Goal: Task Accomplishment & Management: Manage account settings

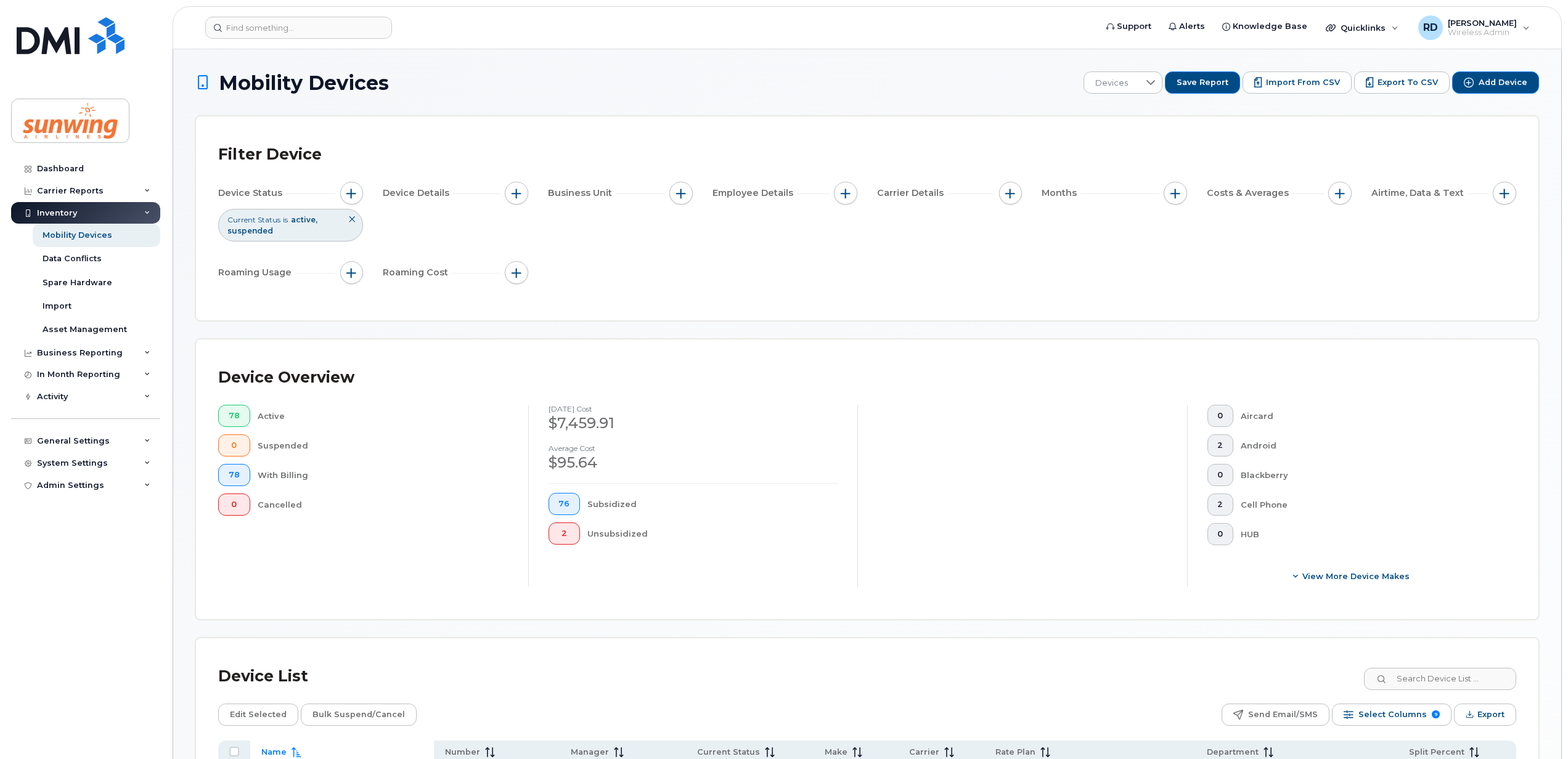
scroll to position [316, 0]
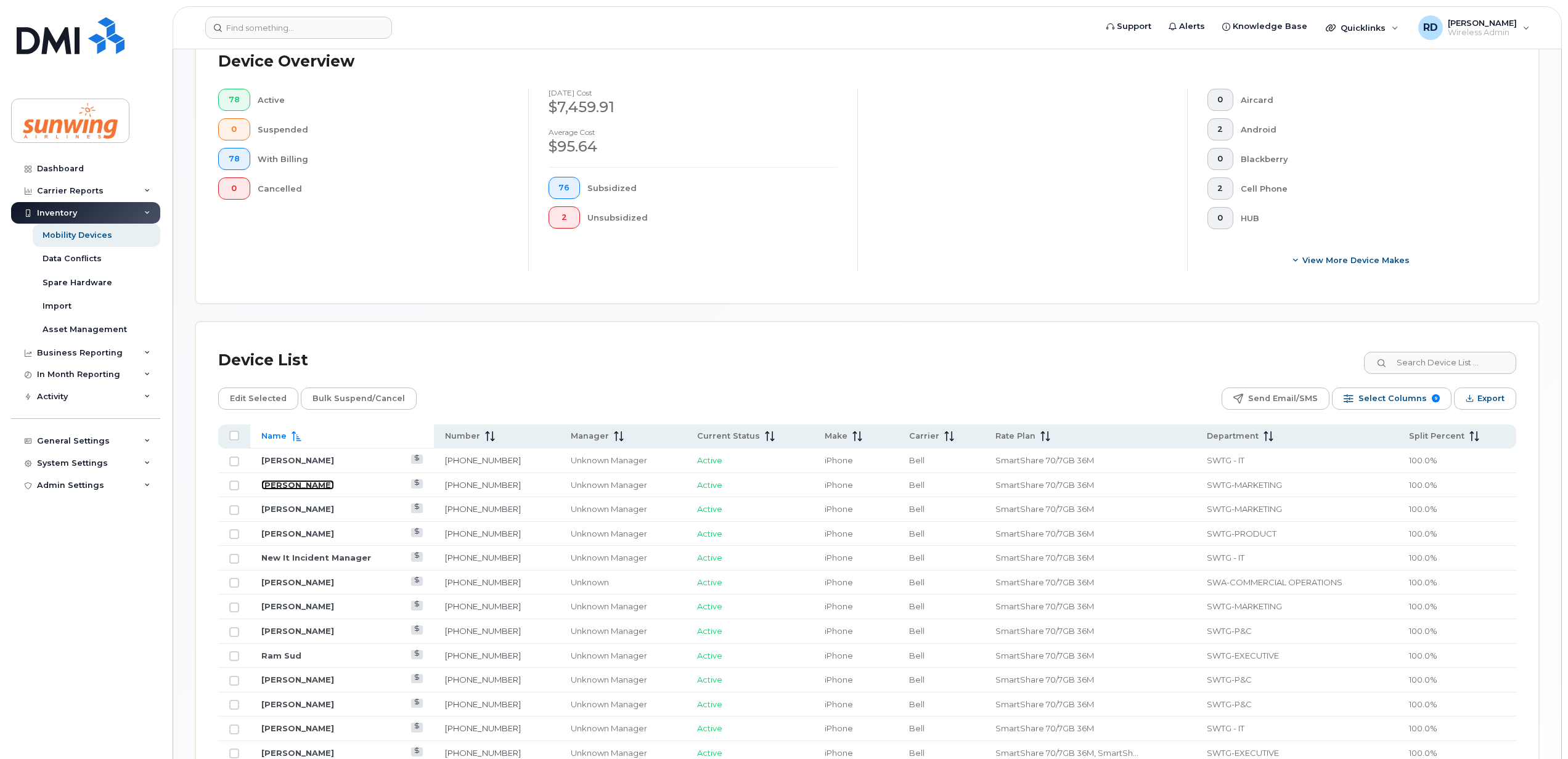
click at [308, 486] on link "[PERSON_NAME]" at bounding box center [298, 485] width 73 height 10
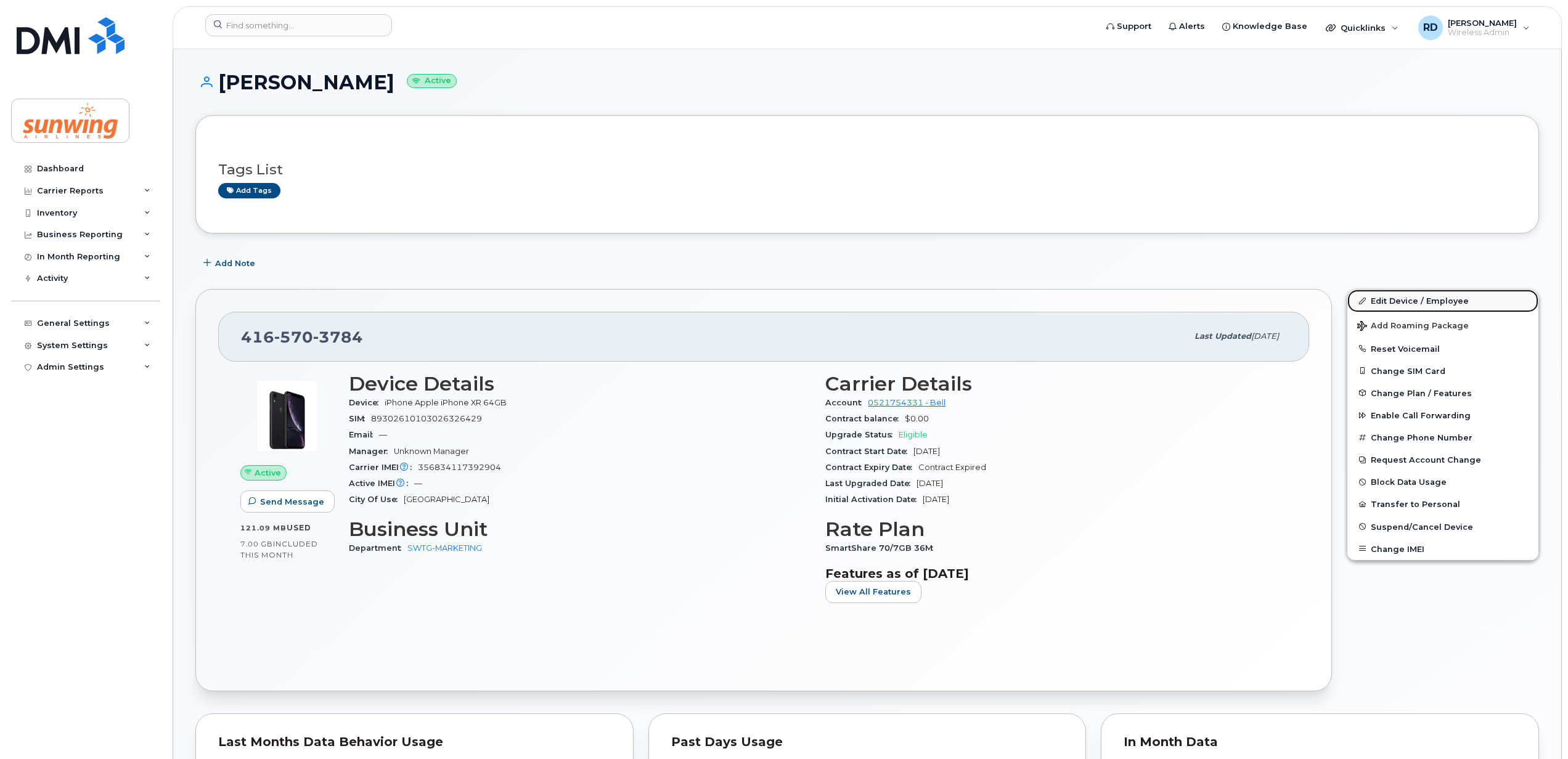
click at [1416, 299] on link "Edit Device / Employee" at bounding box center [1443, 300] width 191 height 22
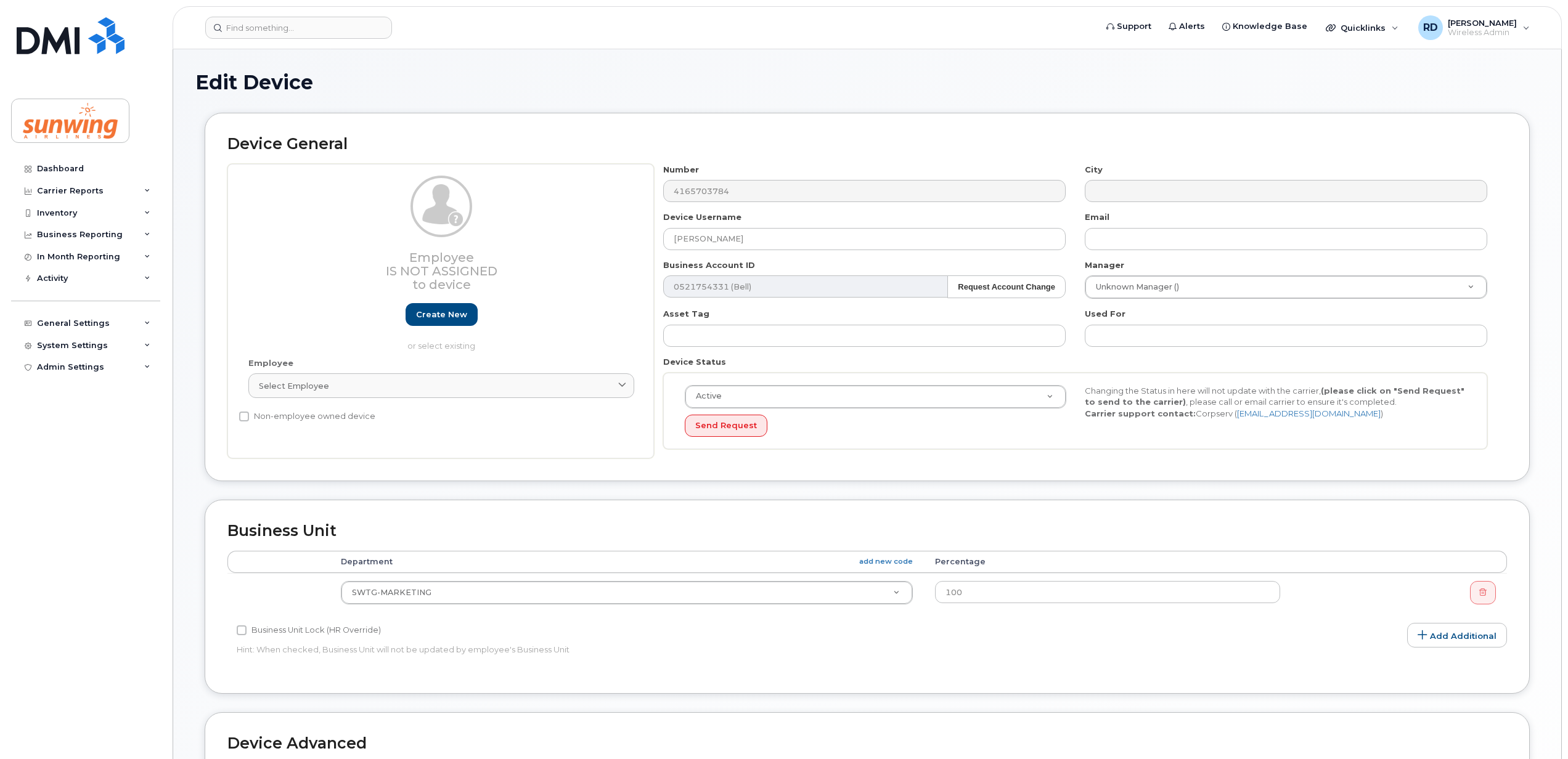
select select "25379"
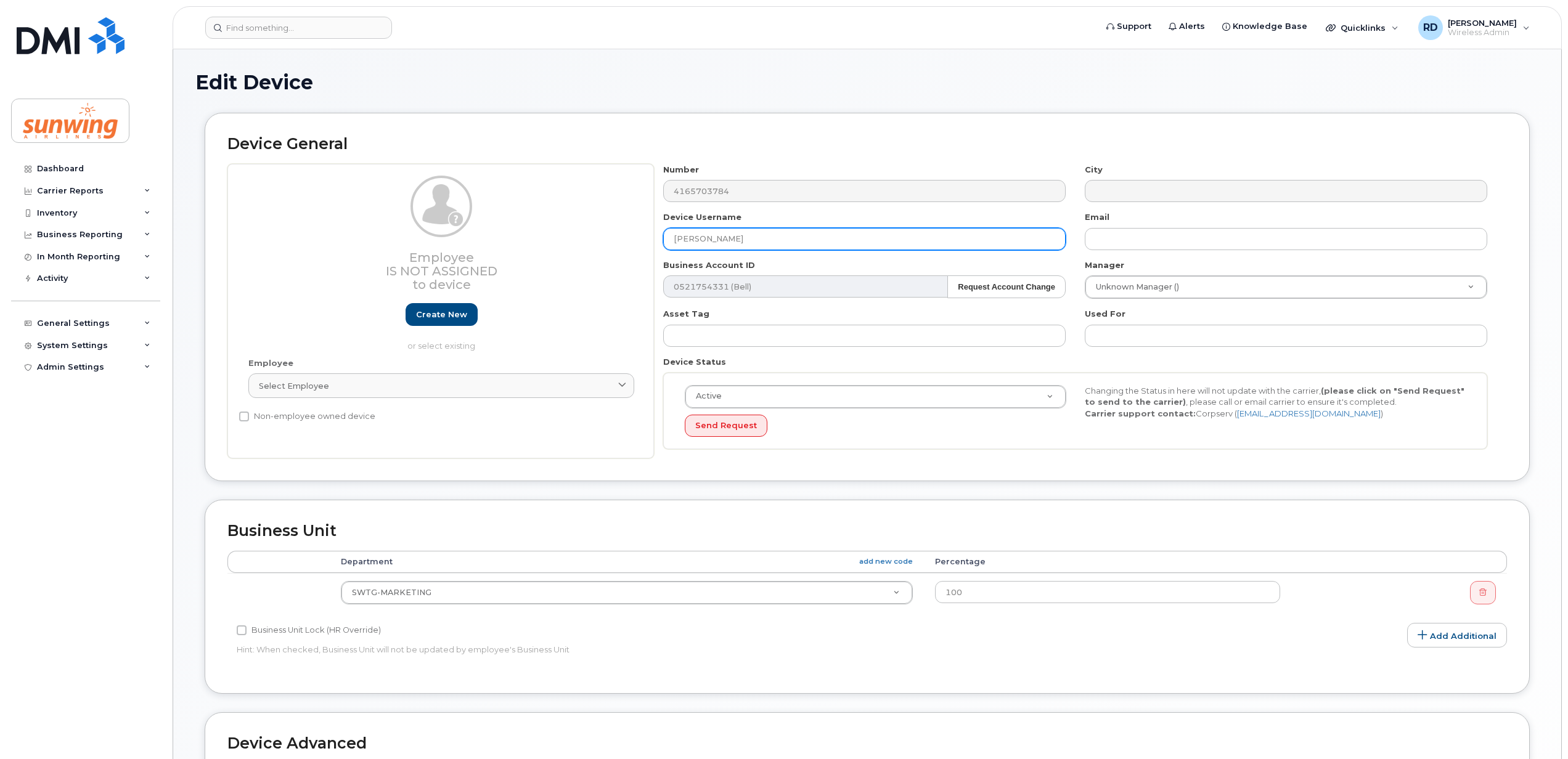
click at [753, 237] on input "[PERSON_NAME]" at bounding box center [863, 239] width 402 height 22
type input "M"
type input "[PERSON_NAME]"
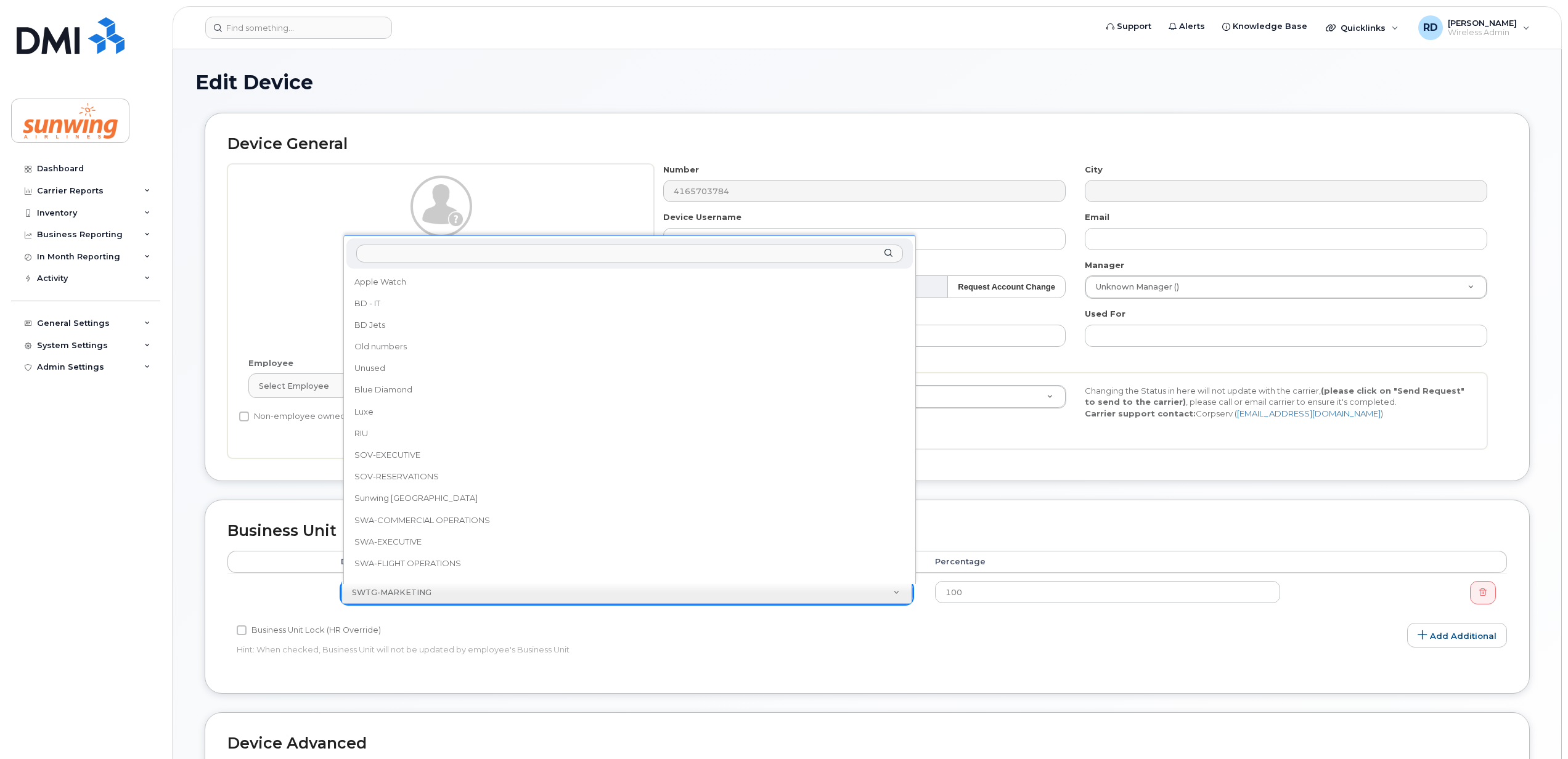
scroll to position [207, 0]
select select "43317"
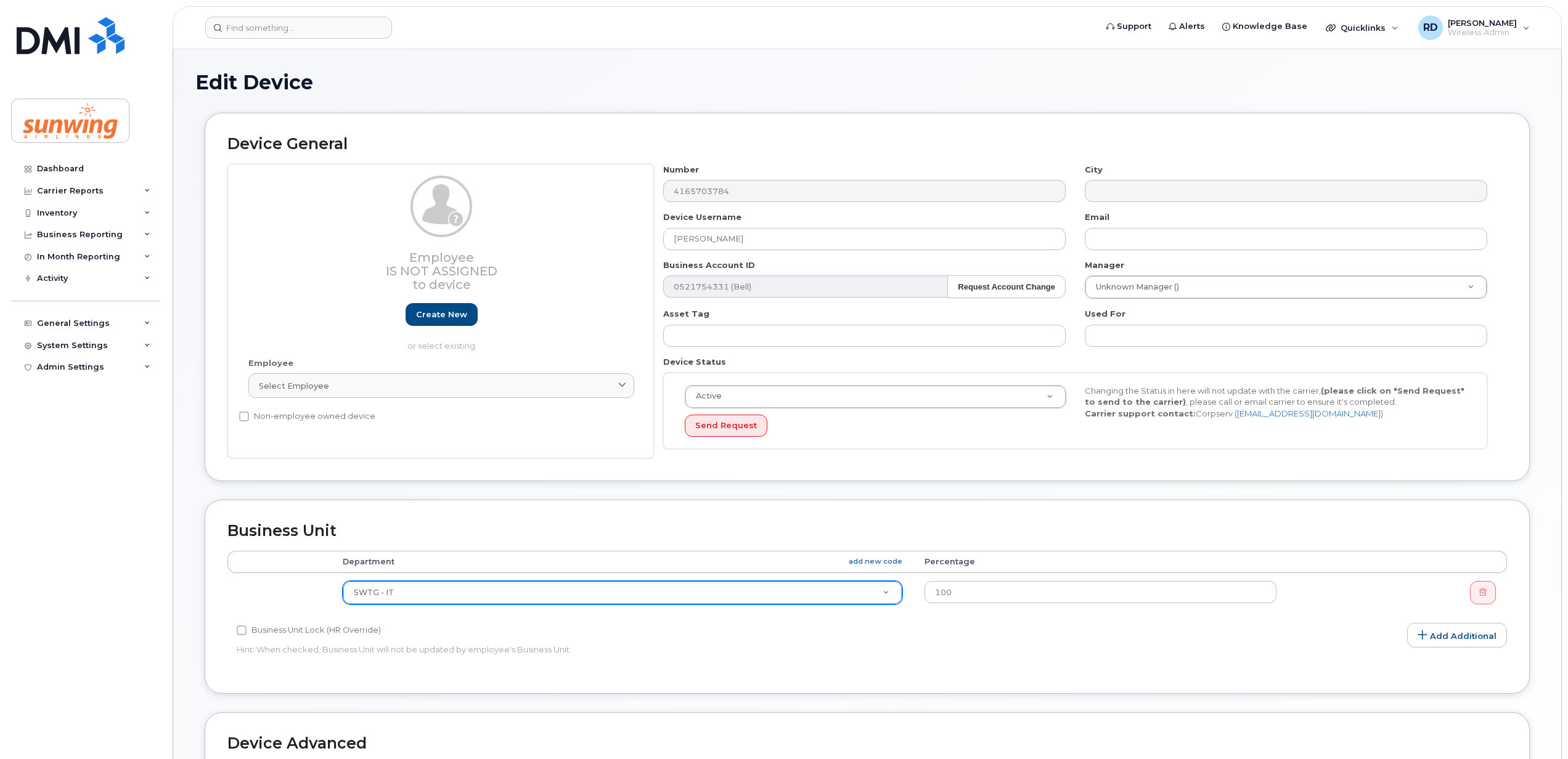
click at [1133, 654] on div "Accounting Categories Rules Accounting categories percentages must add up to 10…" at bounding box center [867, 611] width 1280 height 120
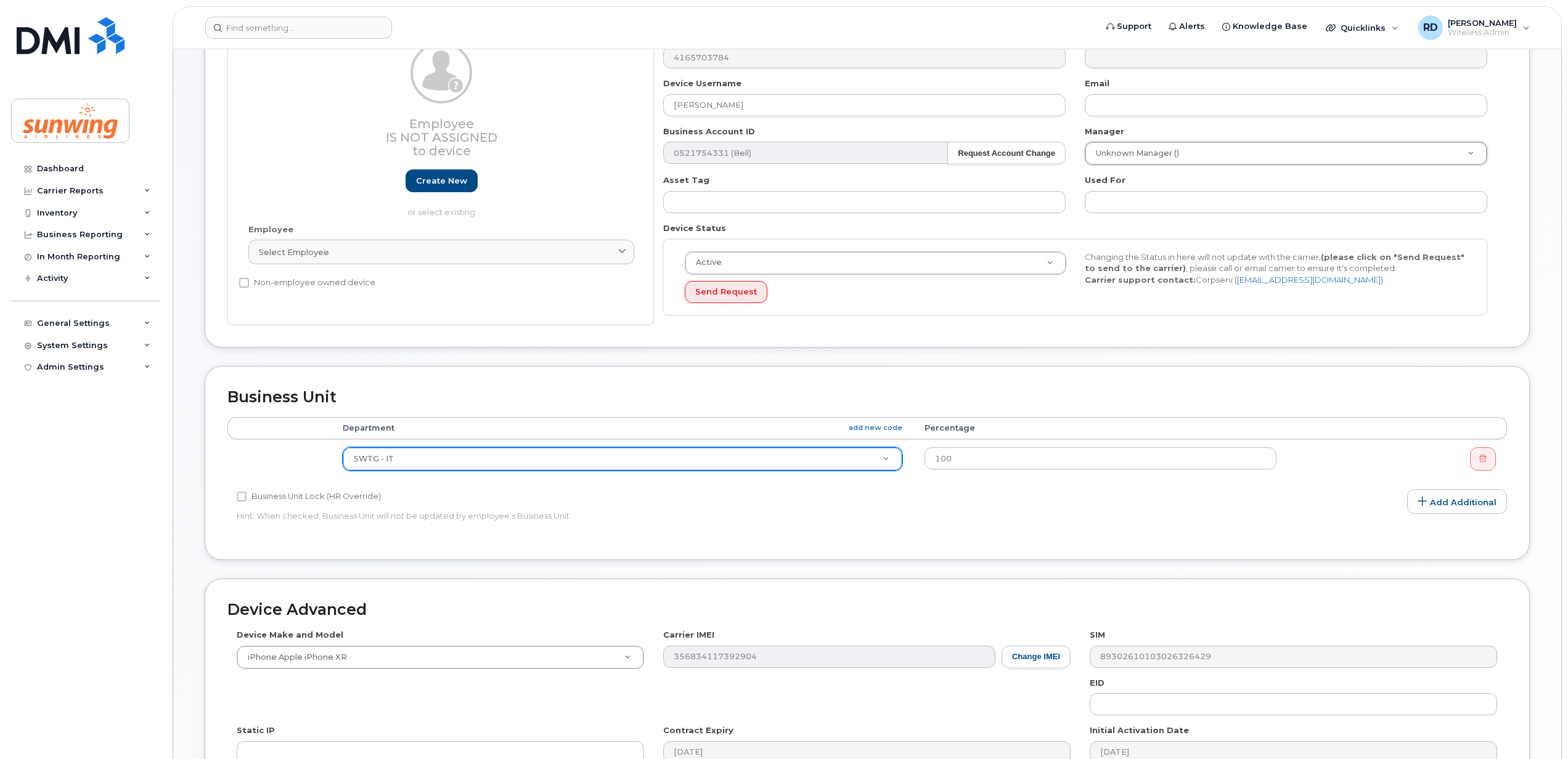
scroll to position [164, 0]
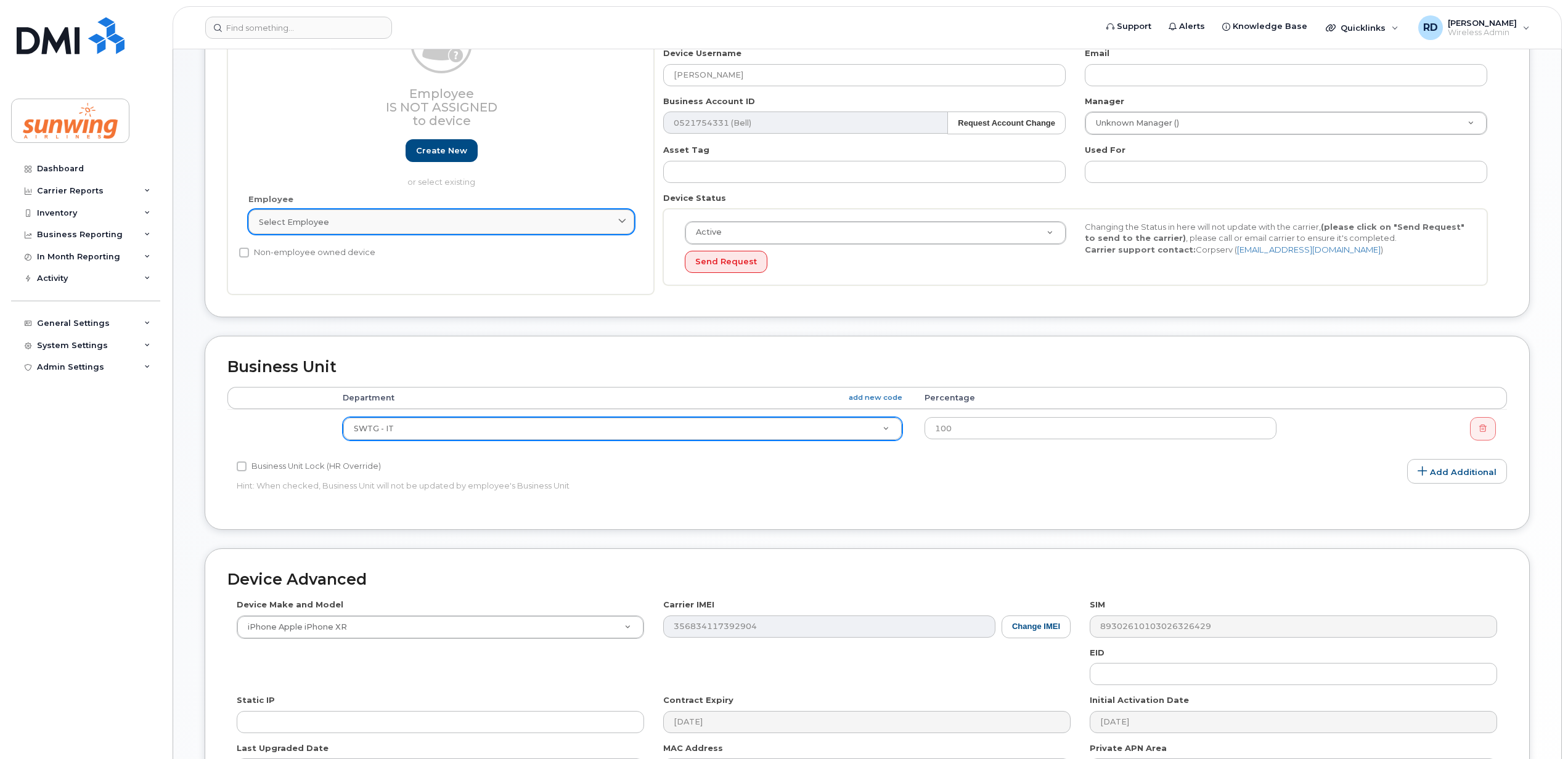
click at [399, 228] on div "Select employee" at bounding box center [441, 222] width 365 height 11
type input "m"
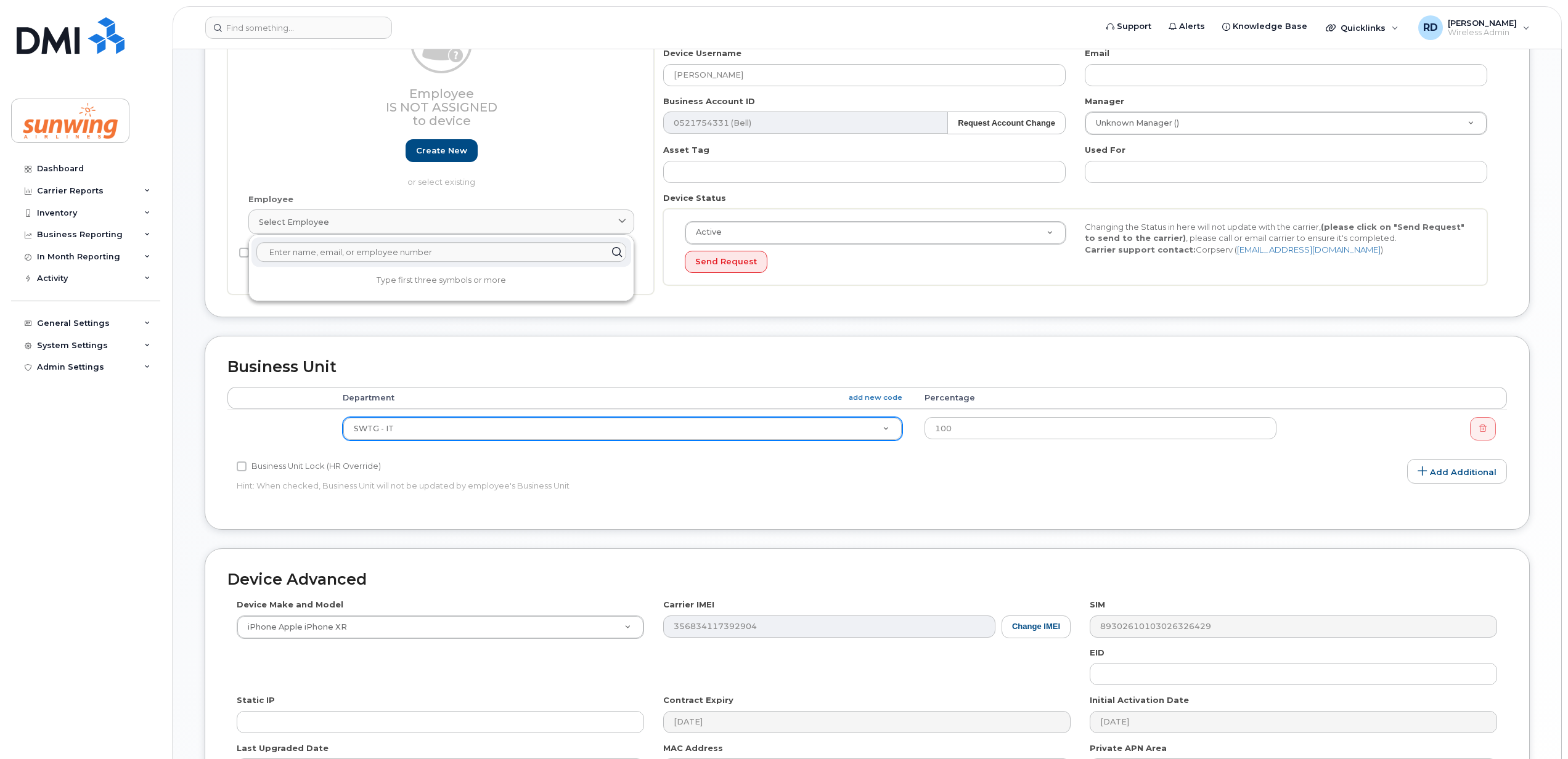
click at [328, 141] on div "Employee Is not assigned to device Create new or select existing" at bounding box center [441, 99] width 386 height 177
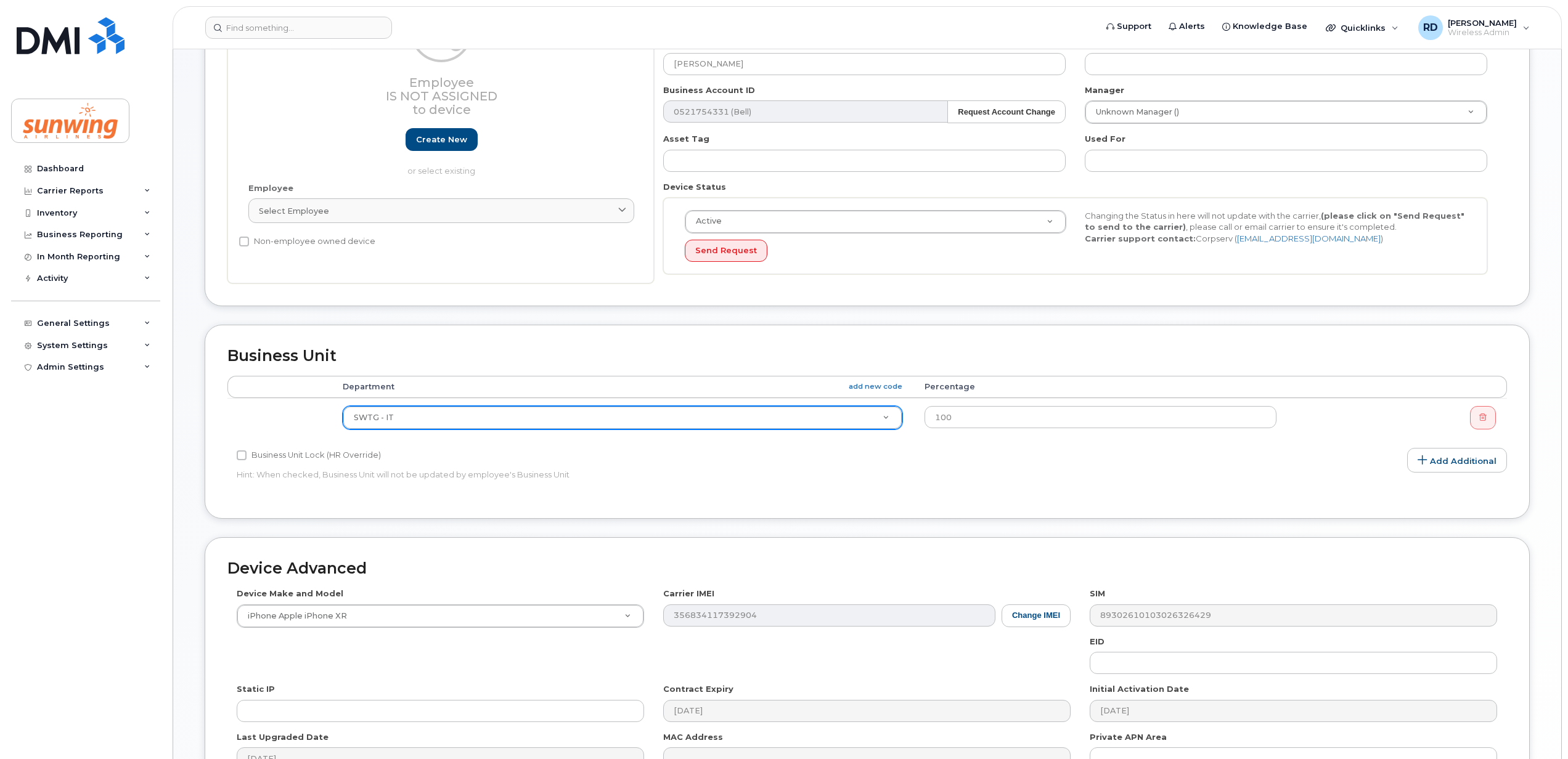
scroll to position [326, 0]
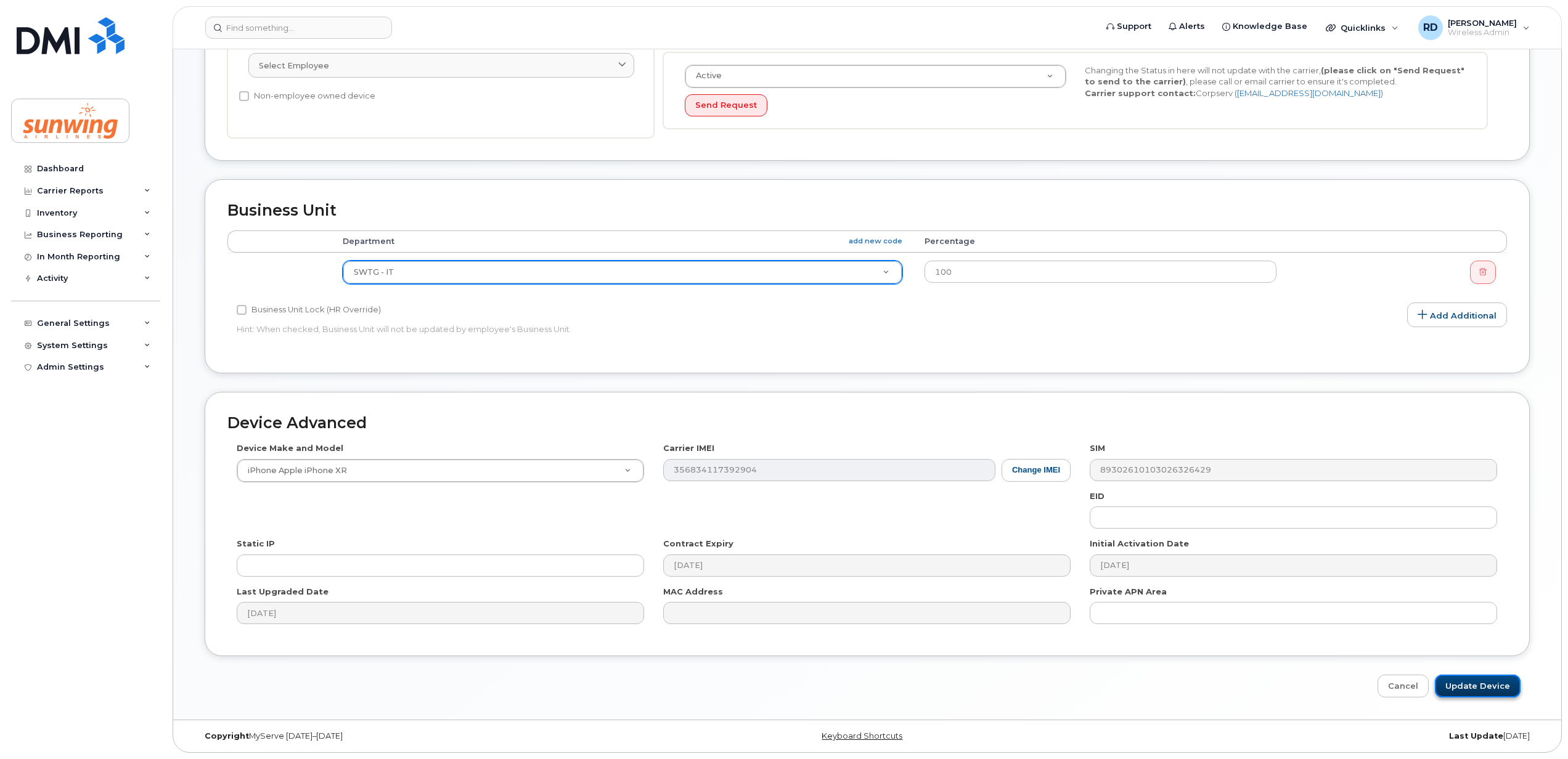
click at [1480, 688] on input "Update Device" at bounding box center [1477, 686] width 86 height 23
type input "Saving..."
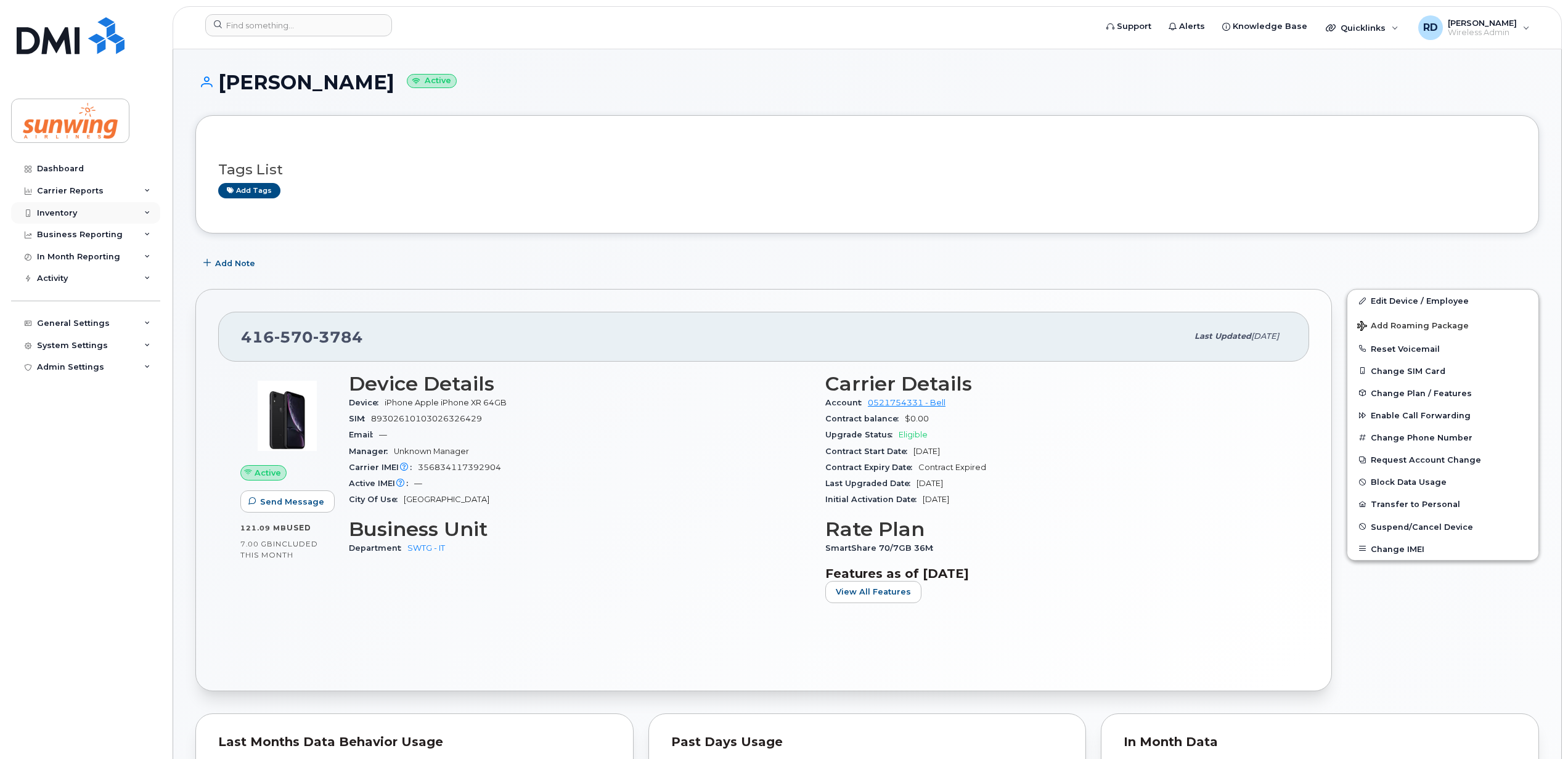
click at [67, 211] on div "Inventory" at bounding box center [57, 213] width 40 height 10
click at [96, 235] on div "Mobility Devices" at bounding box center [77, 236] width 70 height 11
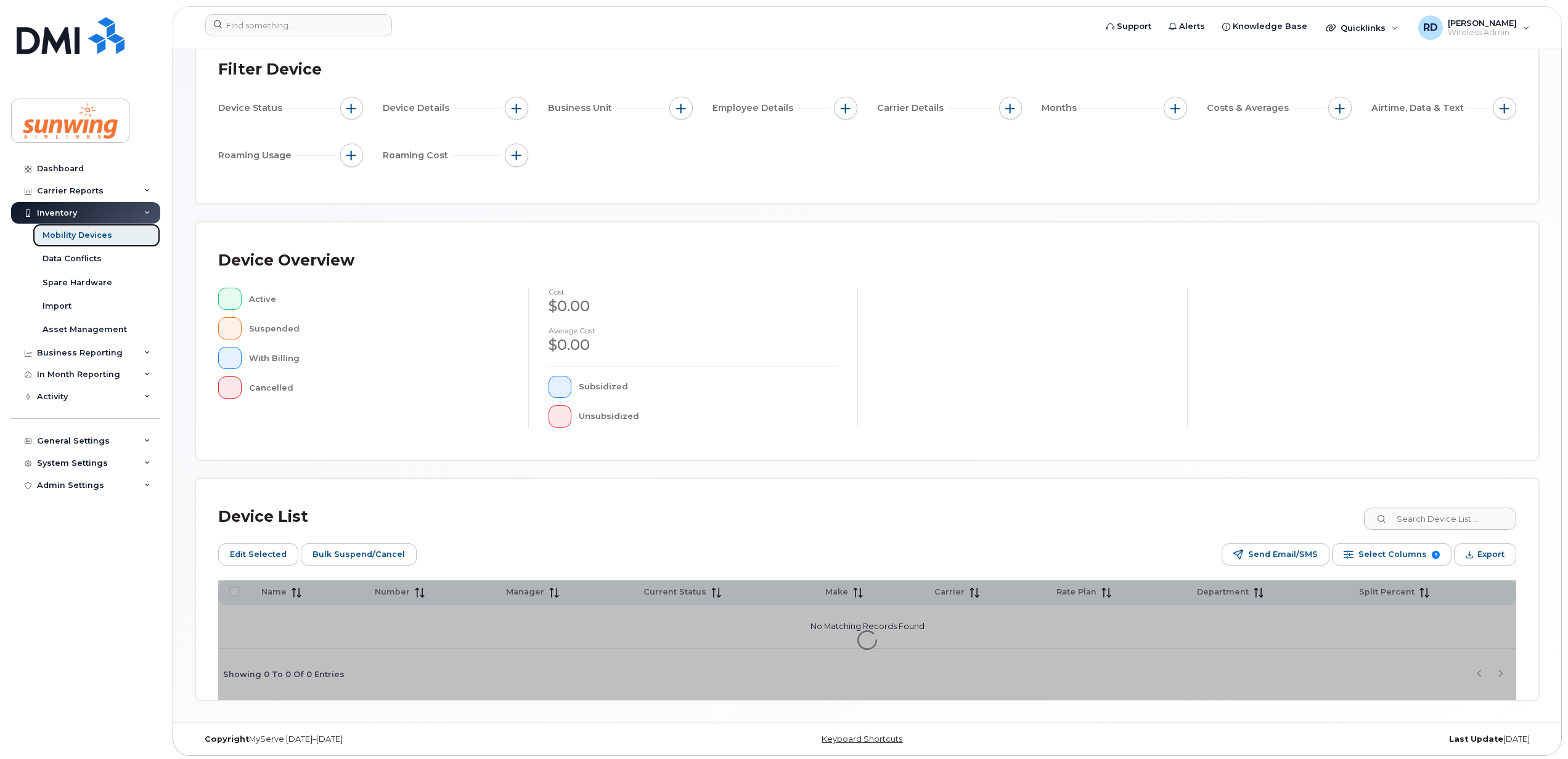
scroll to position [112, 0]
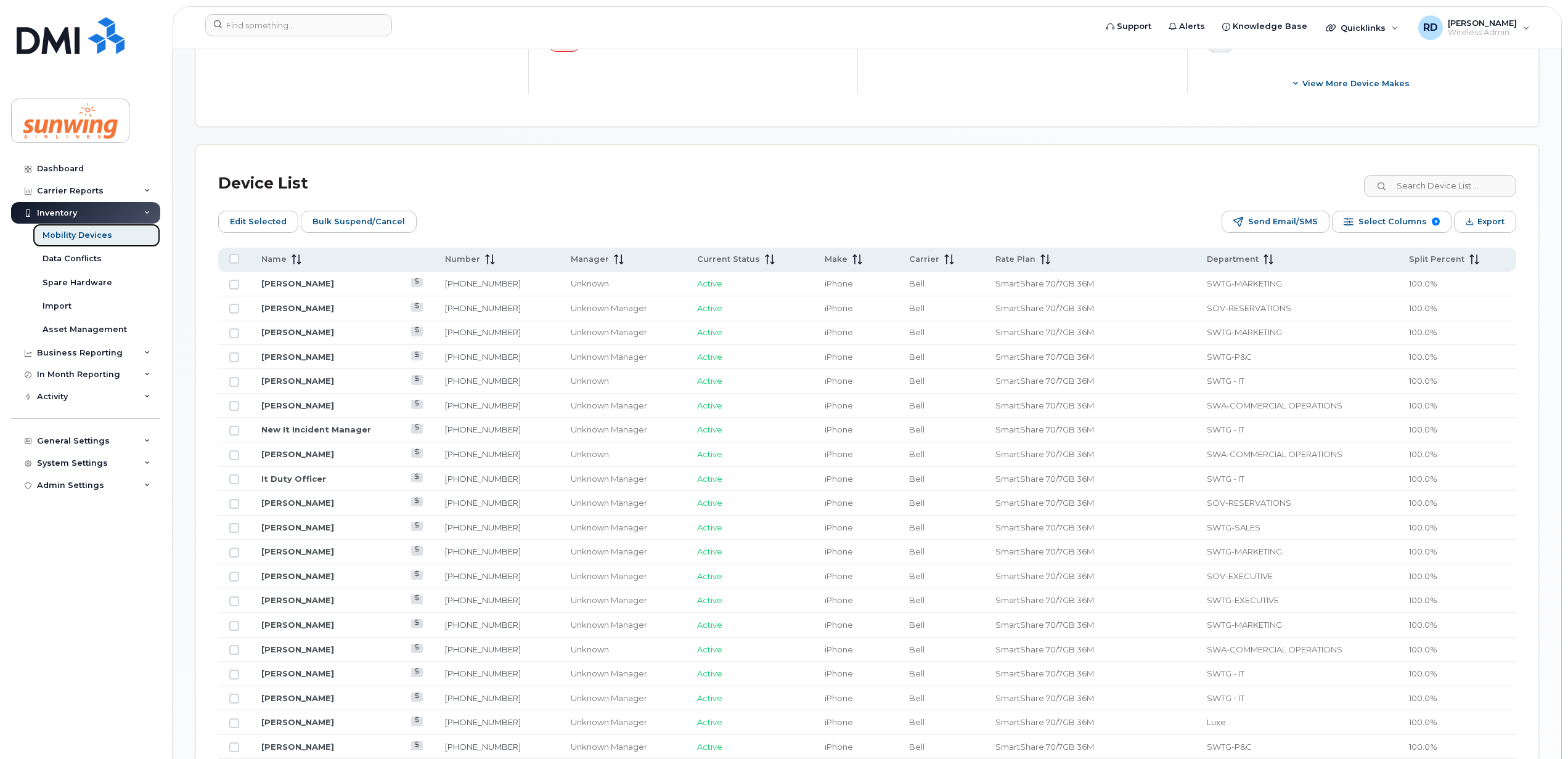
scroll to position [604, 0]
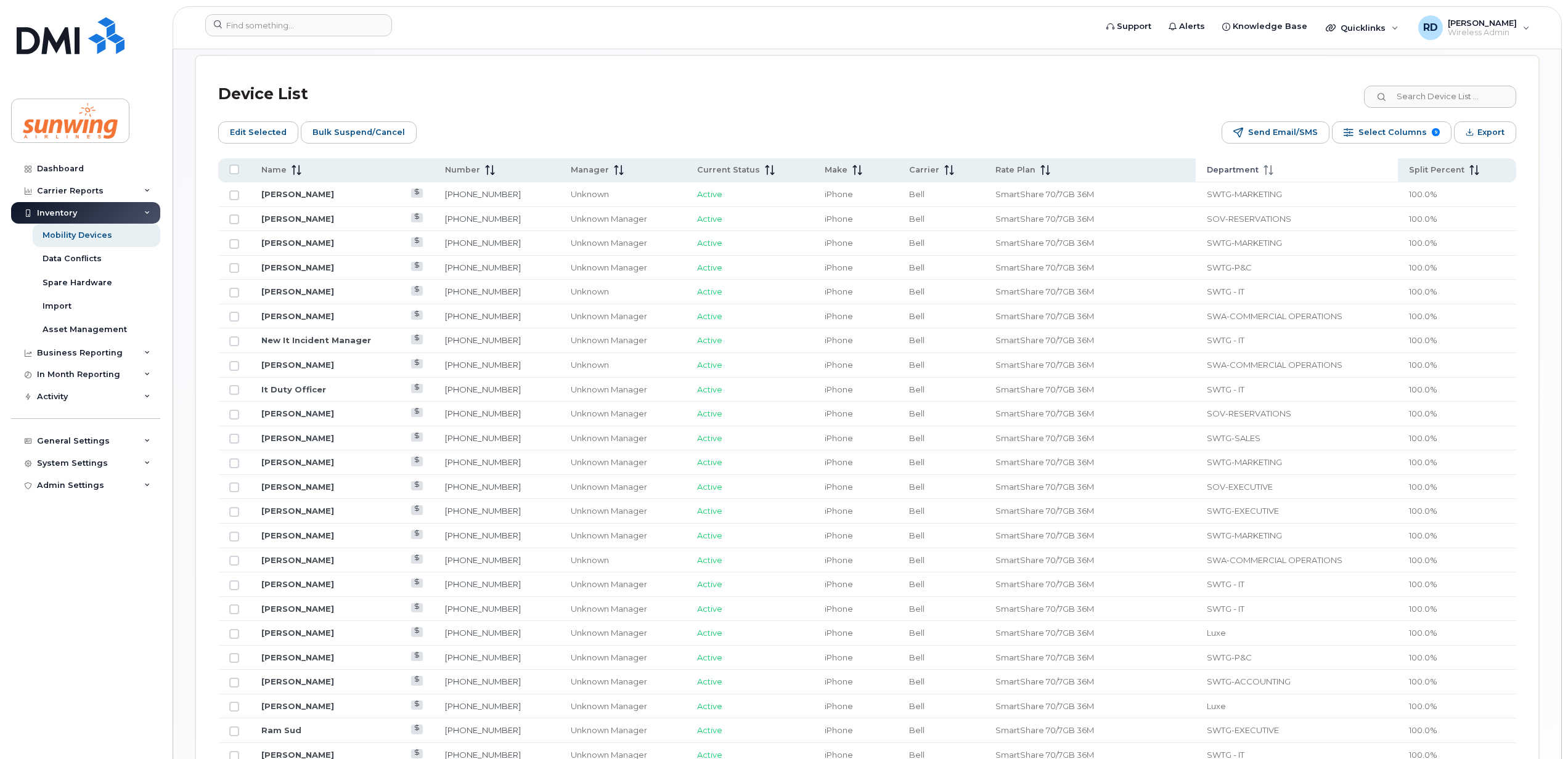
click at [1233, 174] on span "Department" at bounding box center [1233, 170] width 52 height 11
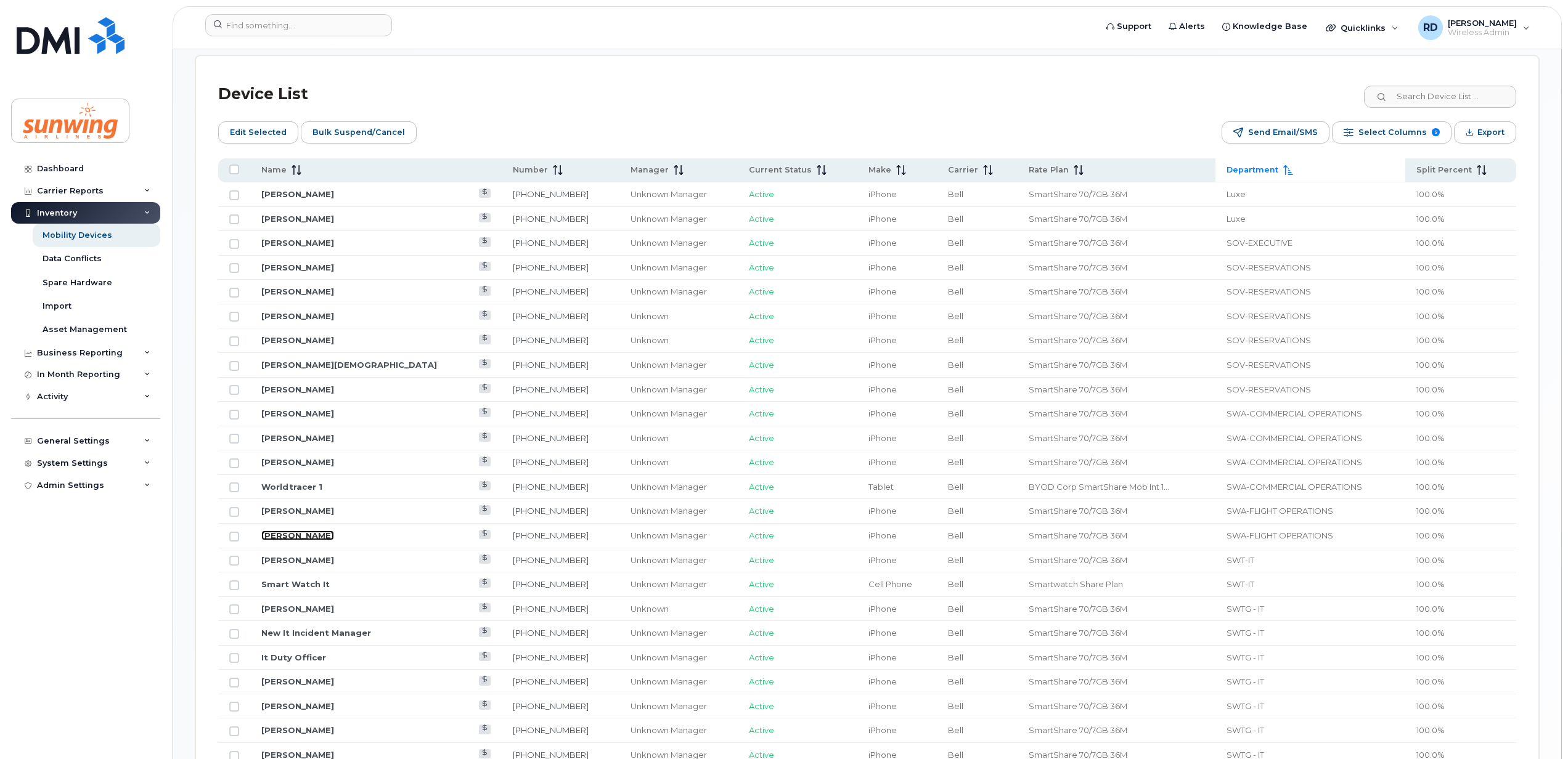
click at [296, 538] on link "Keith Moore" at bounding box center [298, 536] width 73 height 10
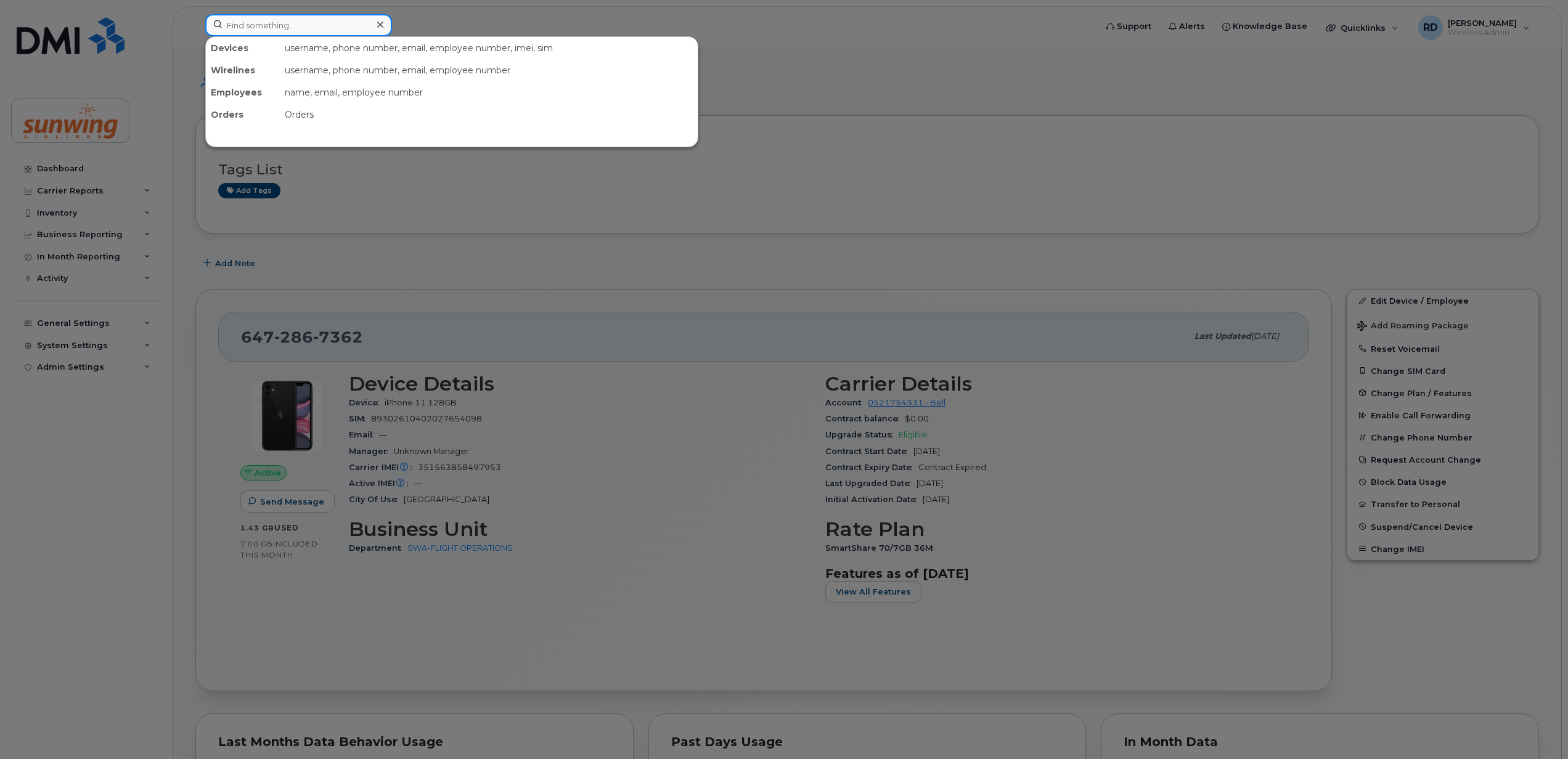
click at [270, 27] on input at bounding box center [299, 25] width 187 height 22
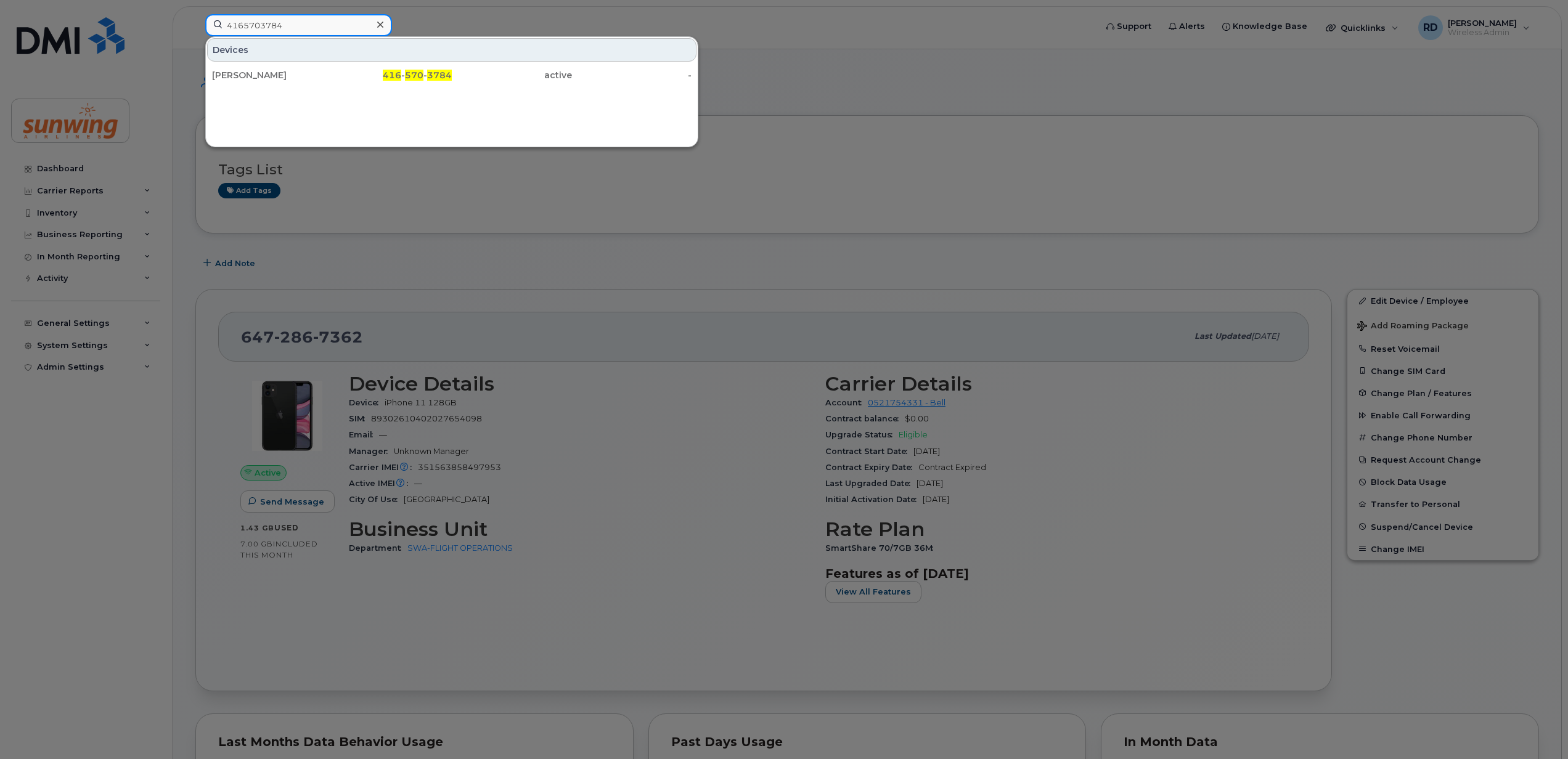
type input "4165703784"
click at [249, 74] on div "[PERSON_NAME]" at bounding box center [272, 74] width 120 height 12
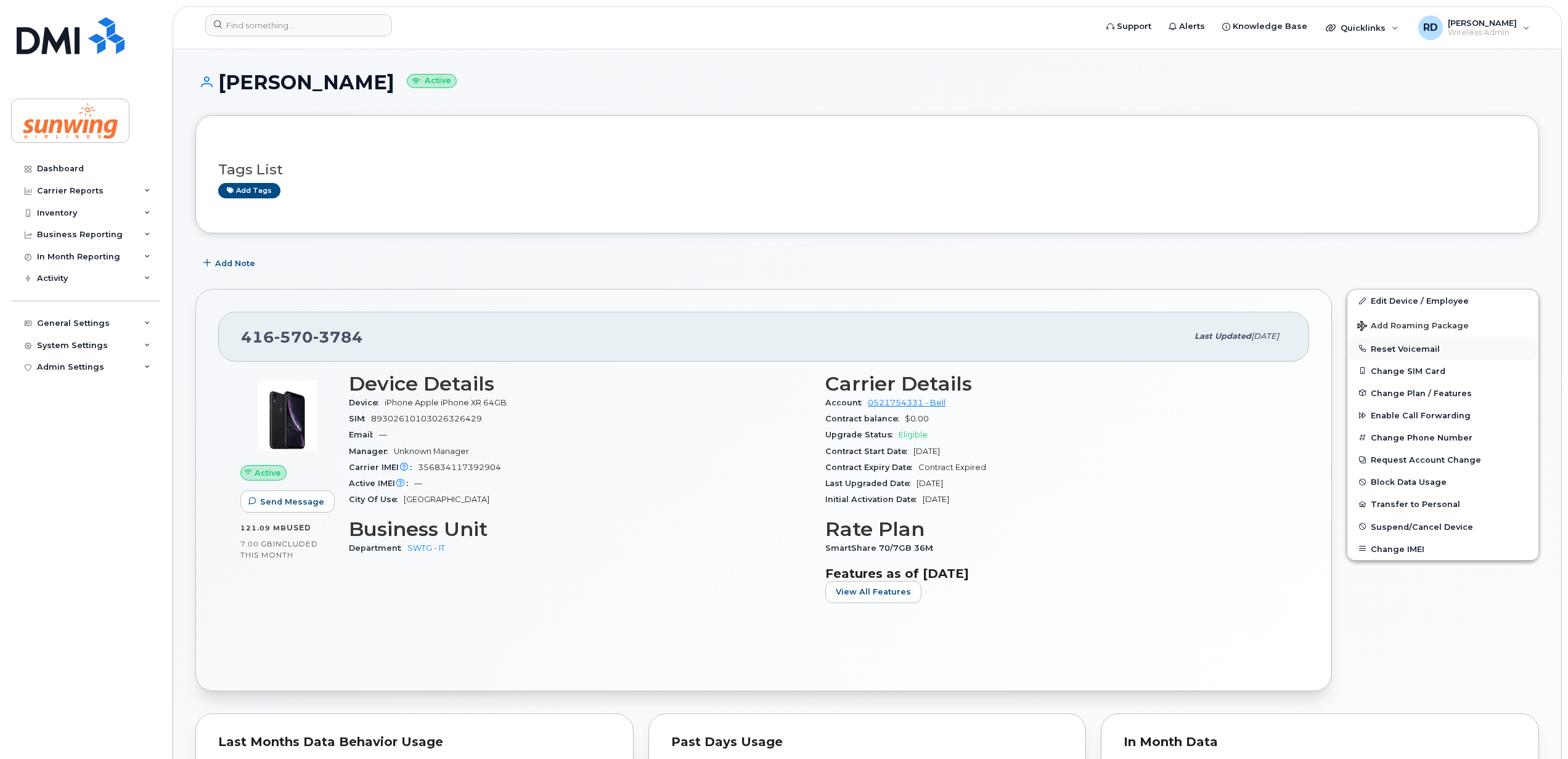
click at [1419, 347] on button "Reset Voicemail" at bounding box center [1443, 348] width 191 height 22
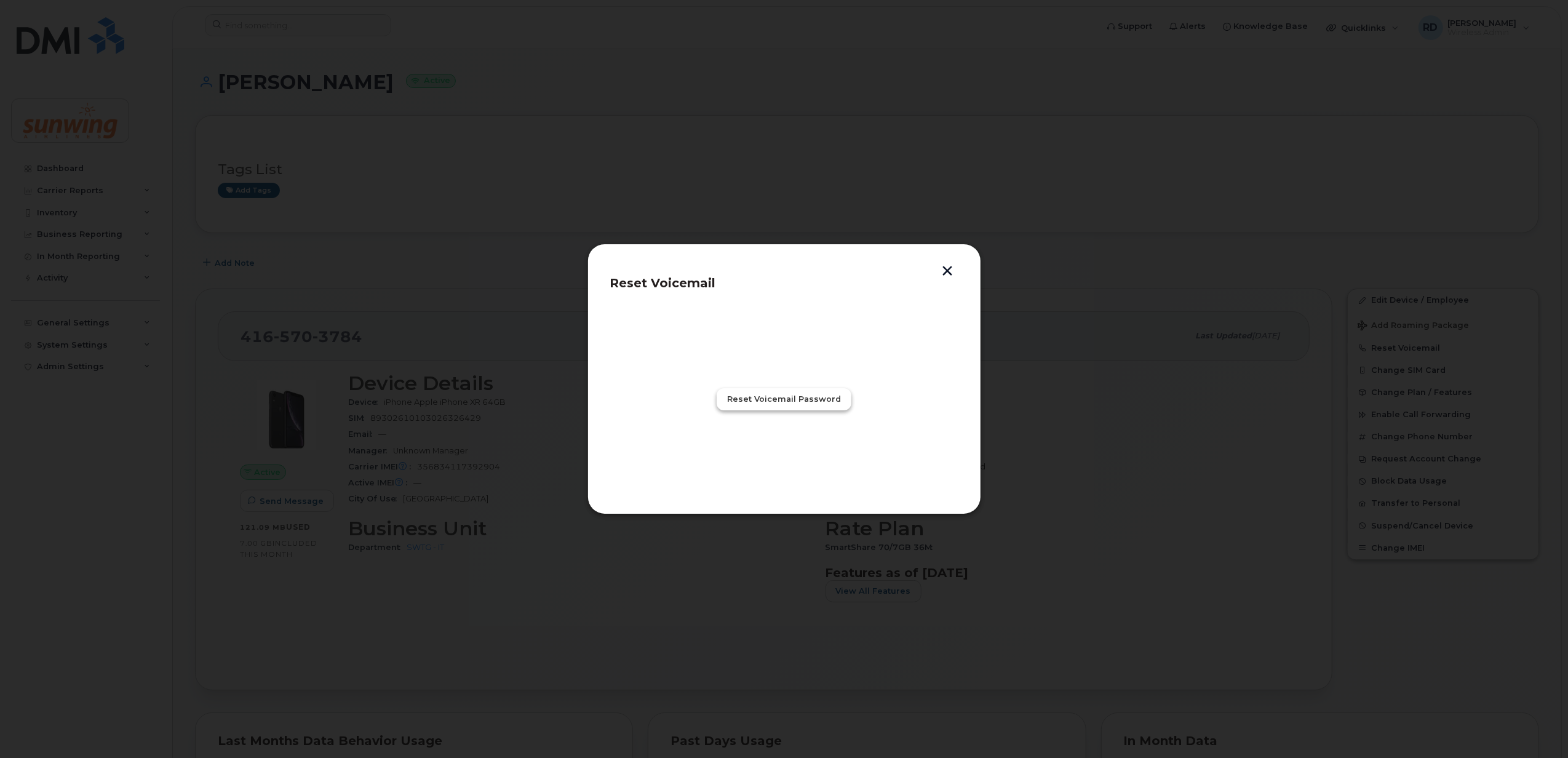
click at [788, 397] on span "Reset Voicemail Password" at bounding box center [784, 399] width 113 height 11
click at [787, 448] on span "Close" at bounding box center [784, 453] width 25 height 11
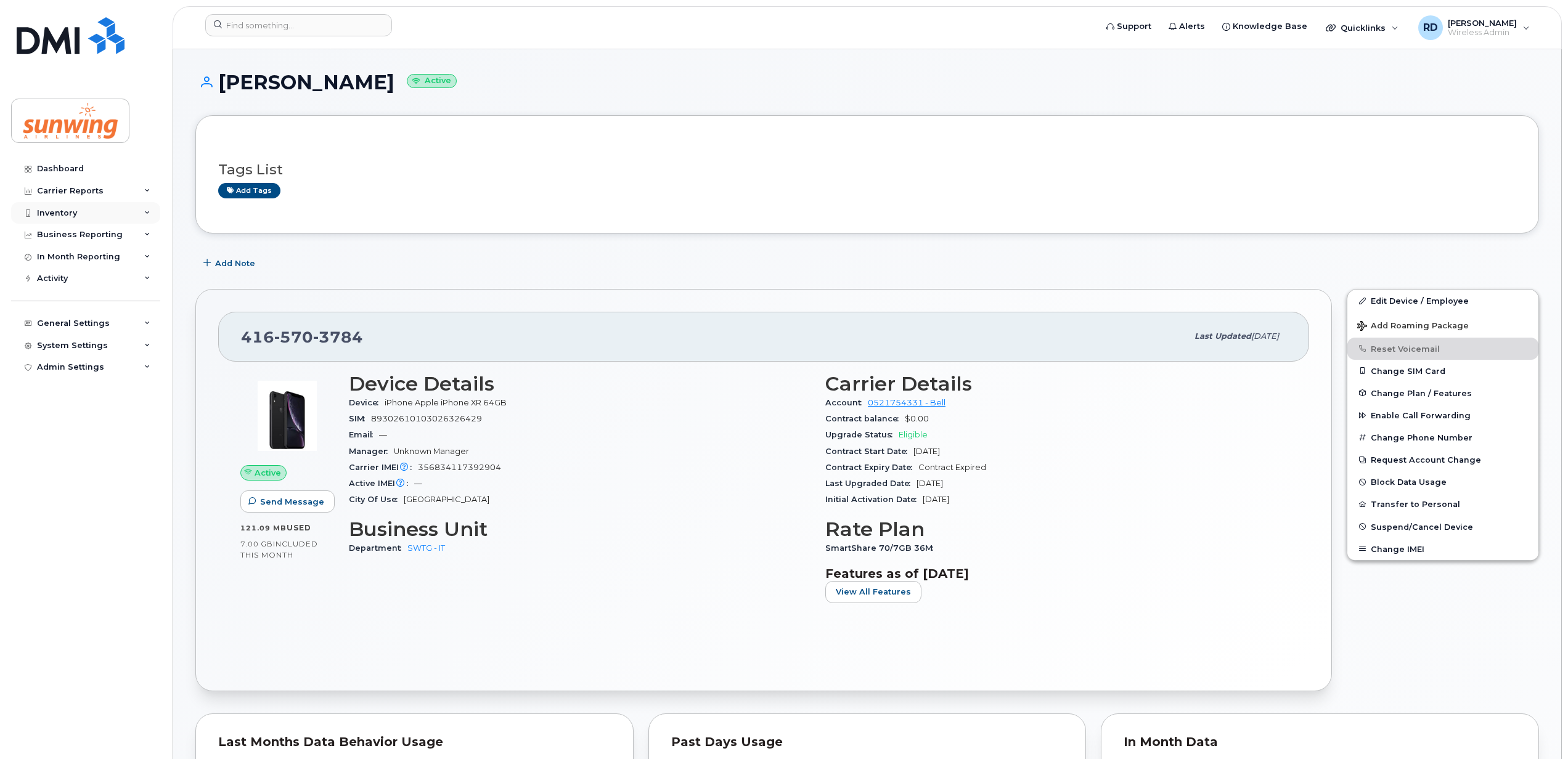
click at [77, 212] on div "Inventory" at bounding box center [86, 213] width 149 height 22
click at [92, 234] on div "Mobility Devices" at bounding box center [77, 236] width 70 height 11
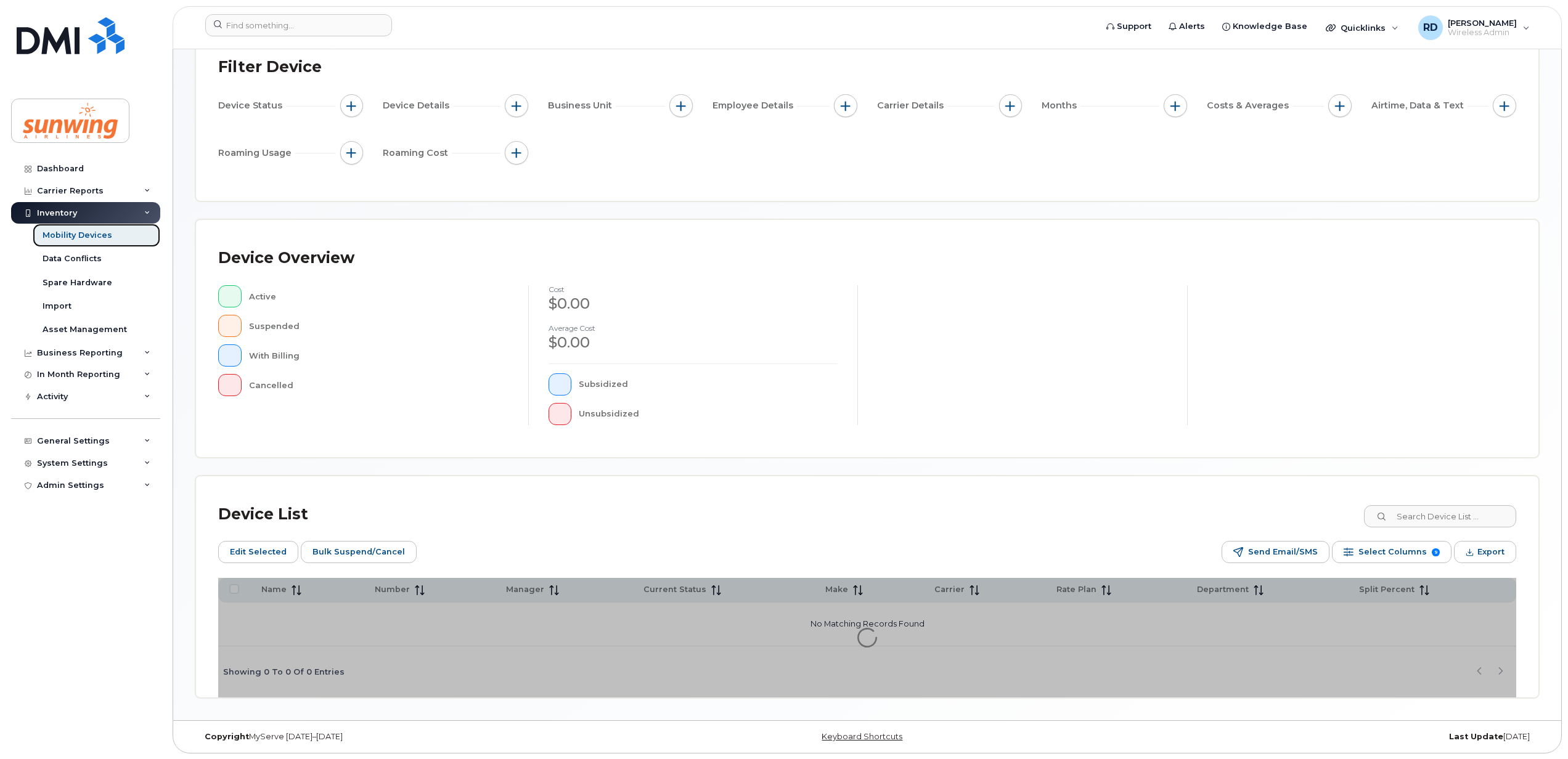
scroll to position [112, 0]
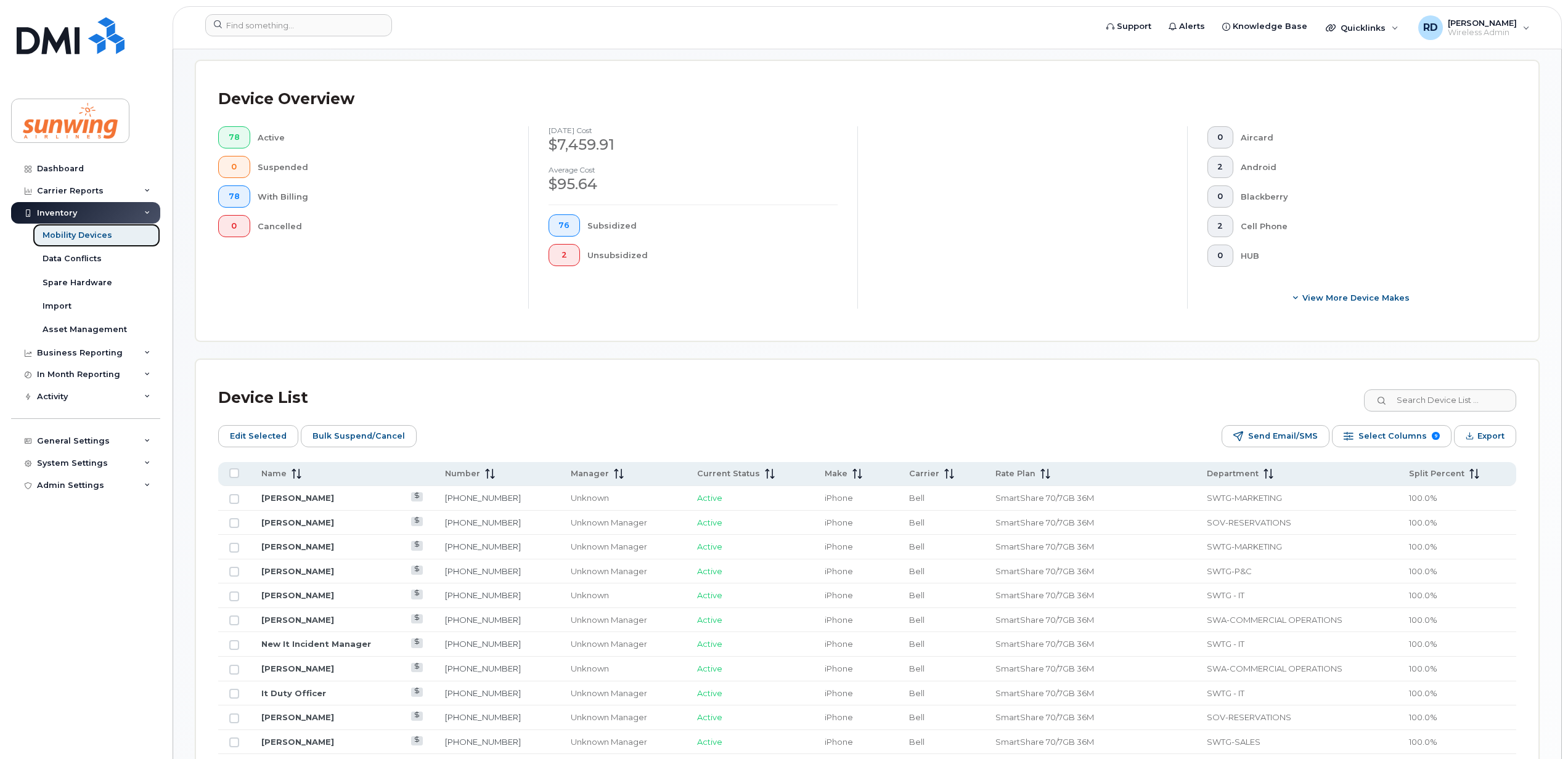
scroll to position [604, 0]
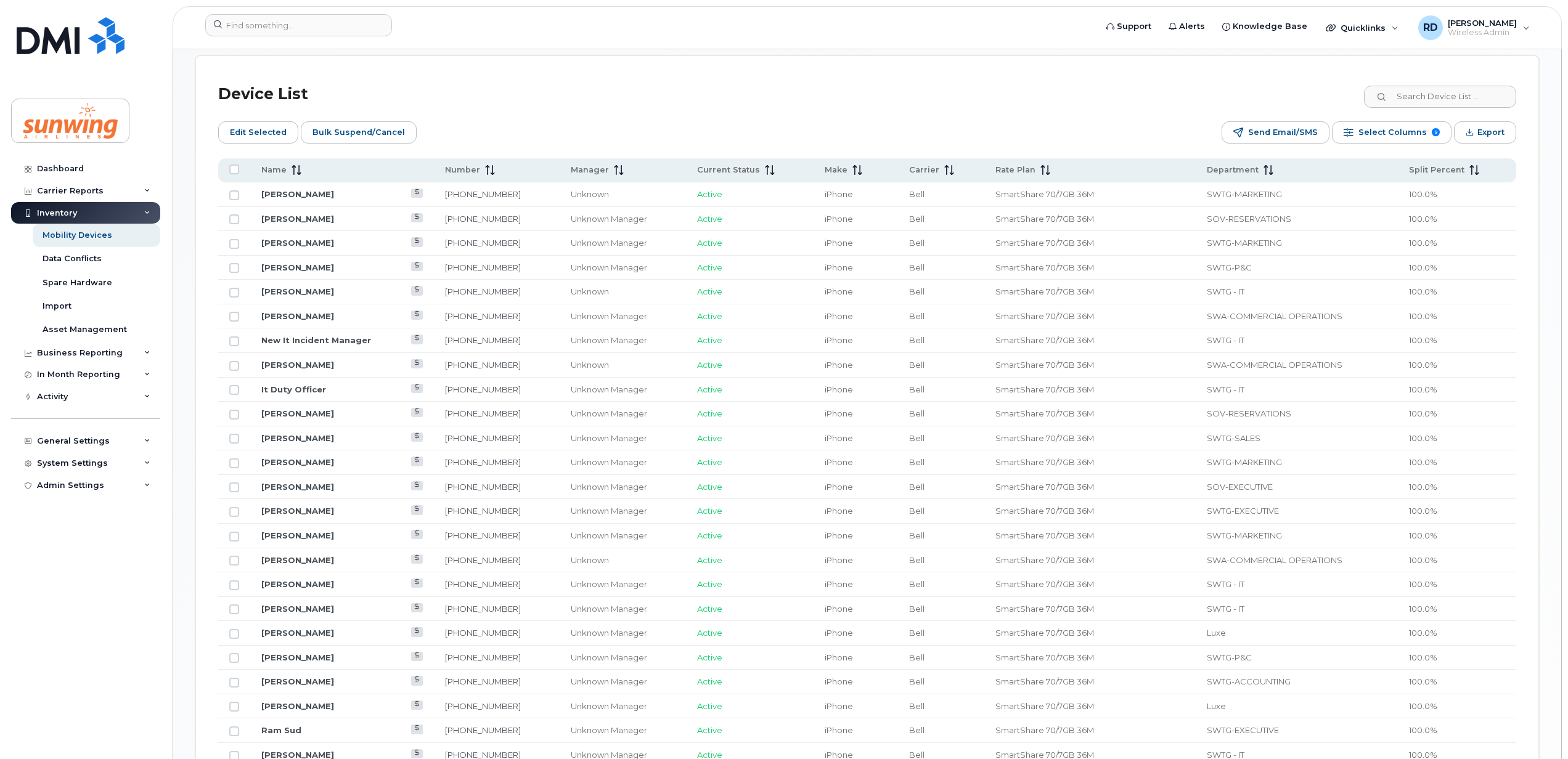
click at [1247, 183] on td "SWTG-MARKETING" at bounding box center [1297, 195] width 202 height 25
click at [1263, 171] on icon at bounding box center [1268, 170] width 10 height 10
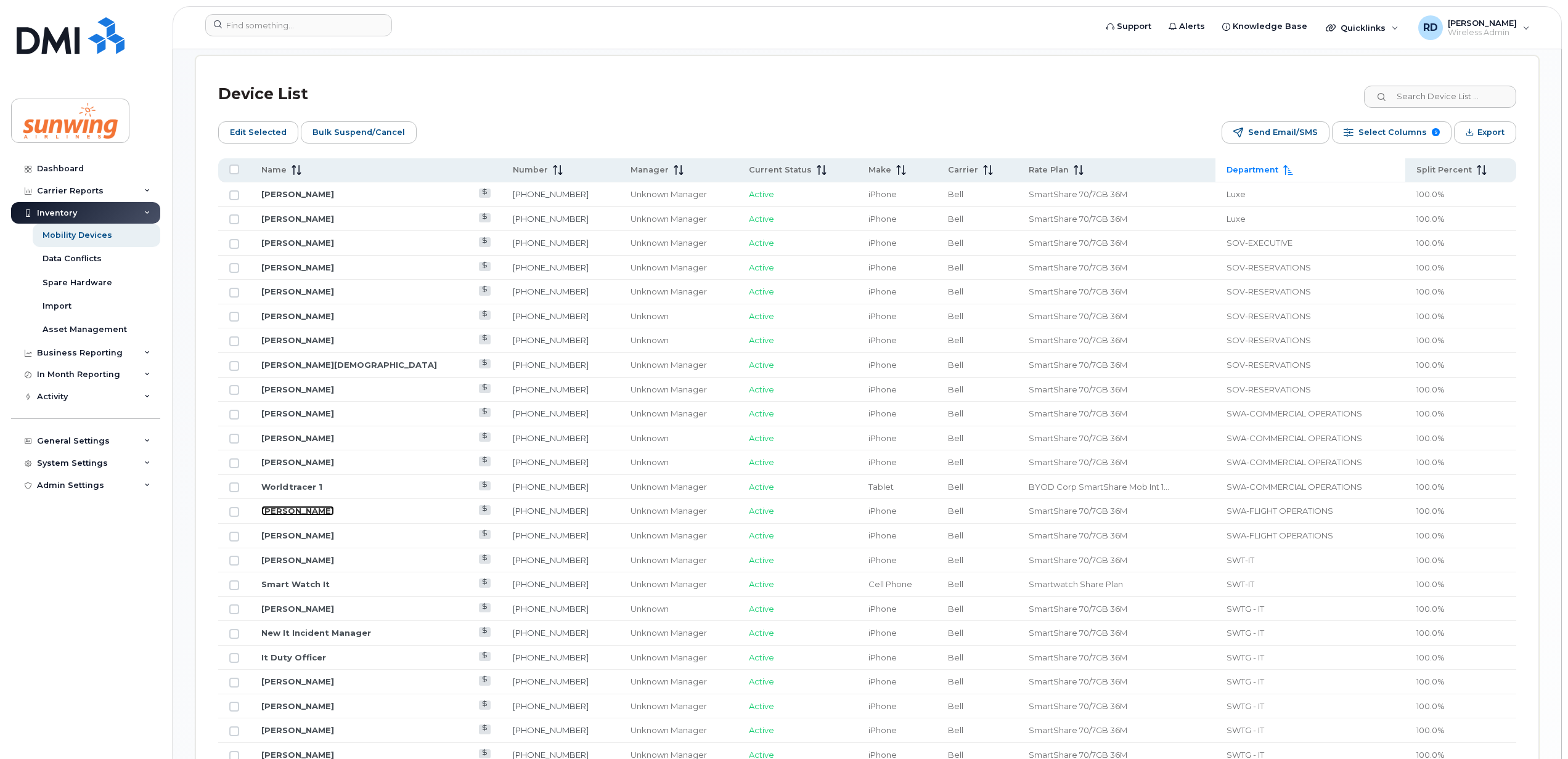
click at [306, 514] on link "Rocky Gopee" at bounding box center [298, 511] width 73 height 10
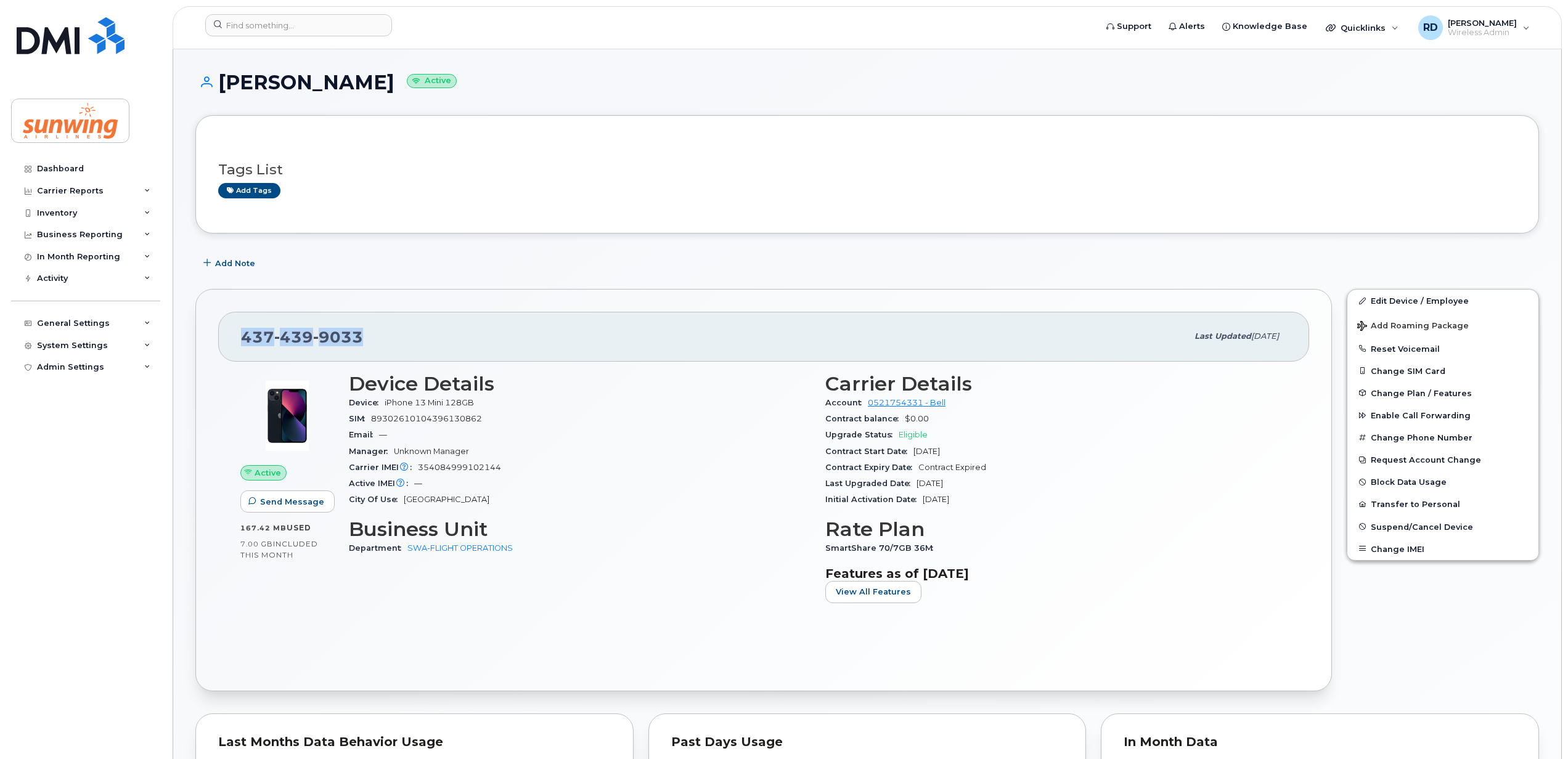
drag, startPoint x: 366, startPoint y: 331, endPoint x: 244, endPoint y: 336, distance: 122.1
click at [244, 336] on div "[PHONE_NUMBER]" at bounding box center [713, 336] width 946 height 26
copy span "[PHONE_NUMBER]"
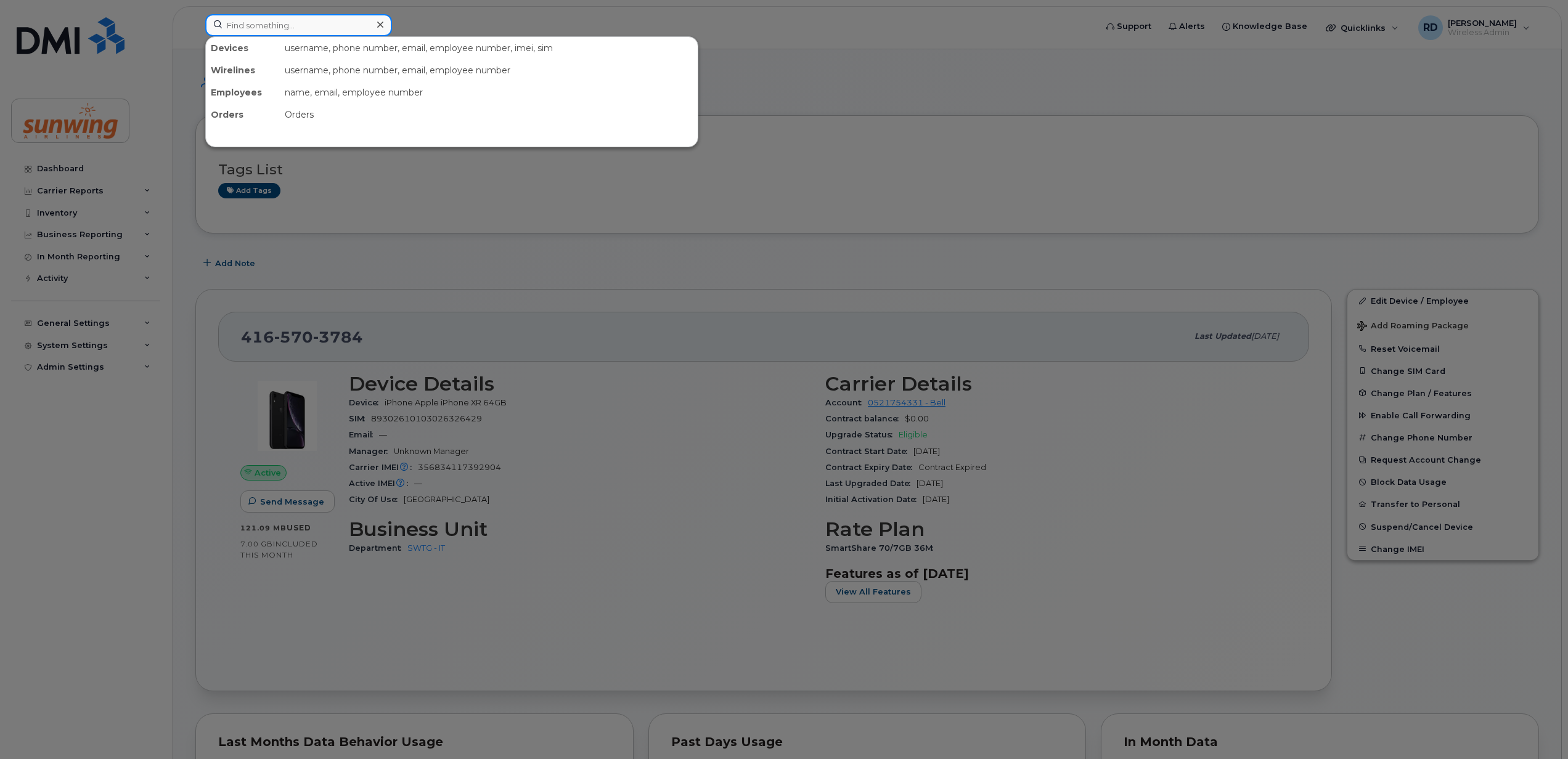
click at [264, 25] on input at bounding box center [299, 25] width 187 height 22
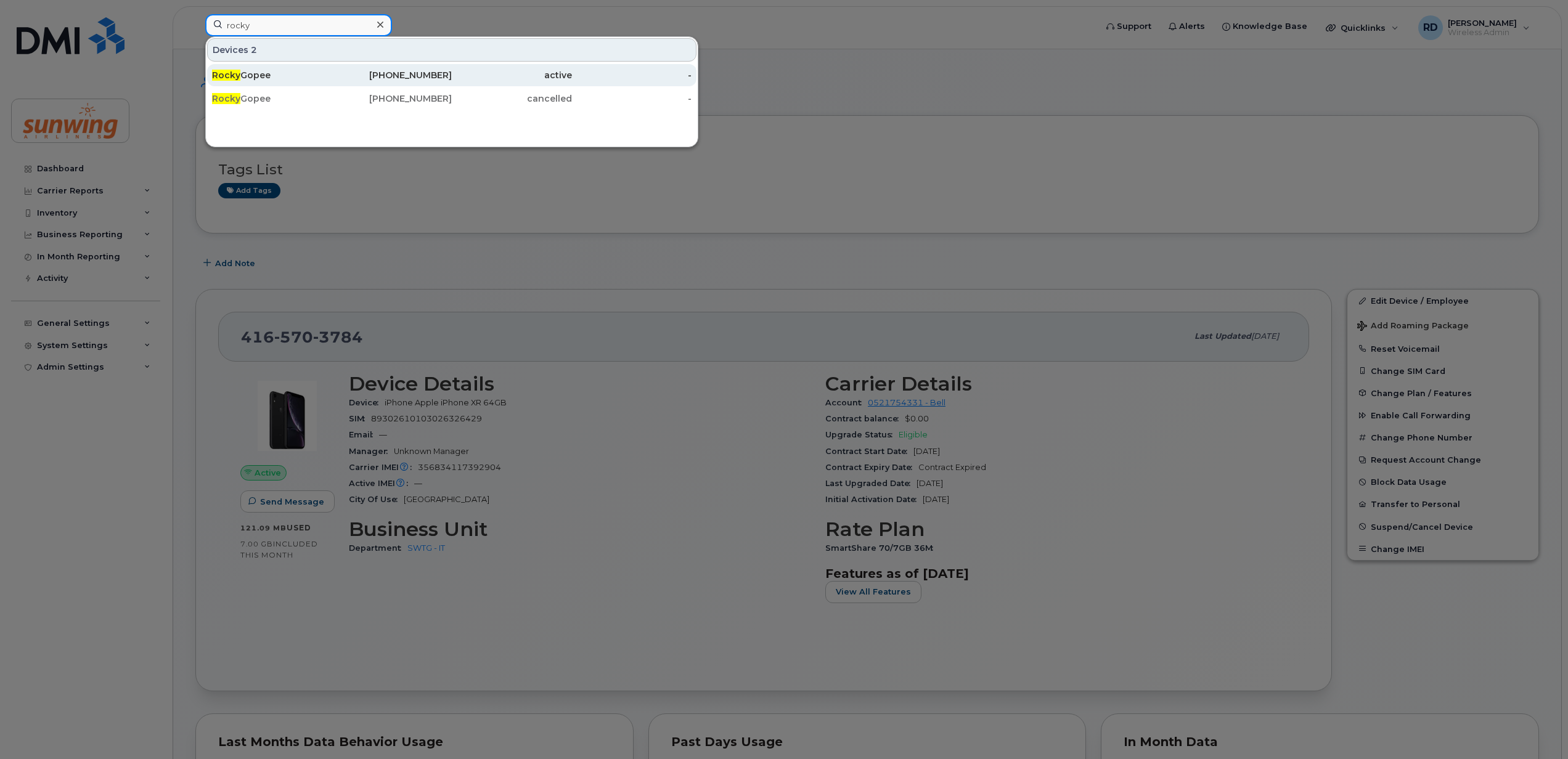
type input "rocky"
click at [243, 79] on div "[PERSON_NAME]" at bounding box center [272, 74] width 120 height 12
